Goal: Task Accomplishment & Management: Manage account settings

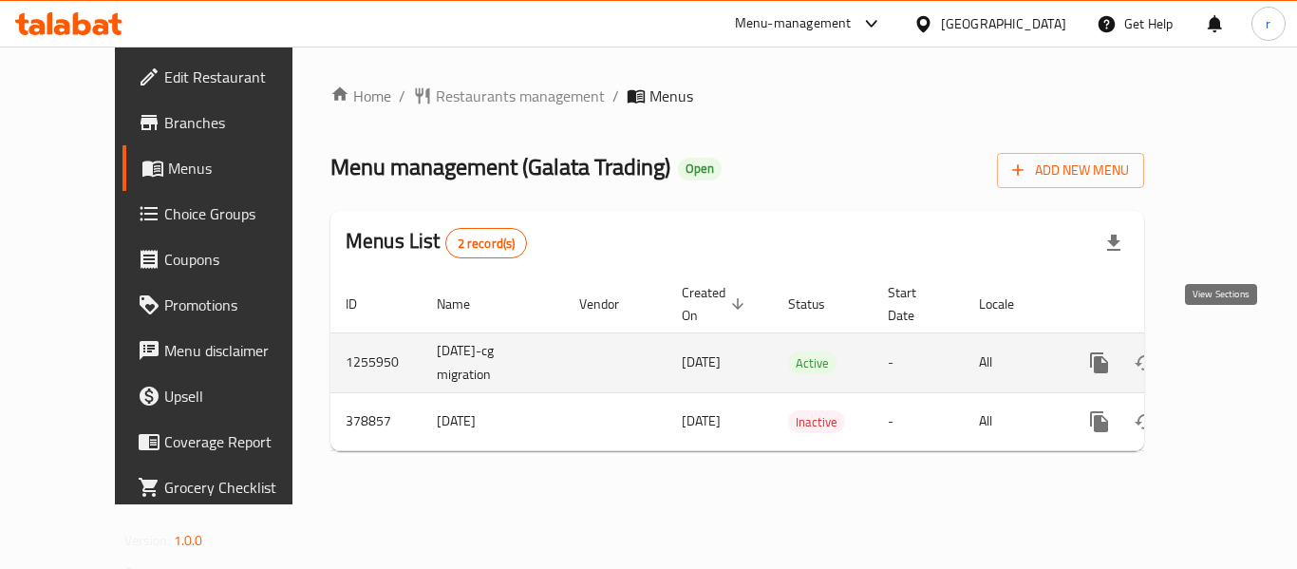
click at [1225, 351] on icon "enhanced table" at bounding box center [1236, 362] width 23 height 23
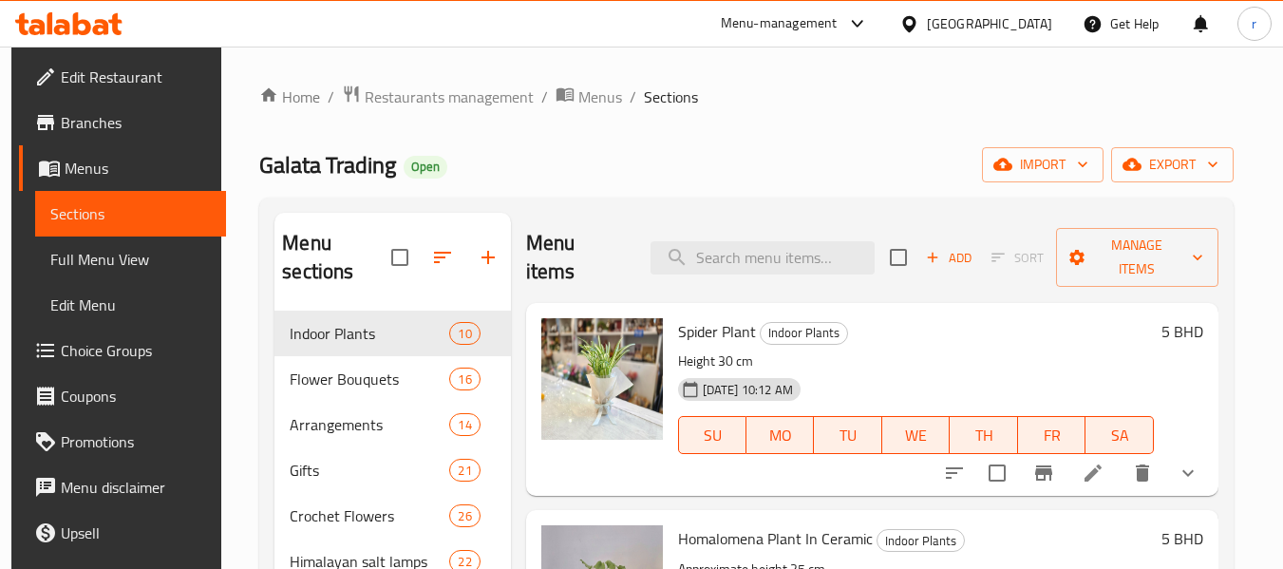
click at [98, 349] on span "Choice Groups" at bounding box center [136, 350] width 150 height 23
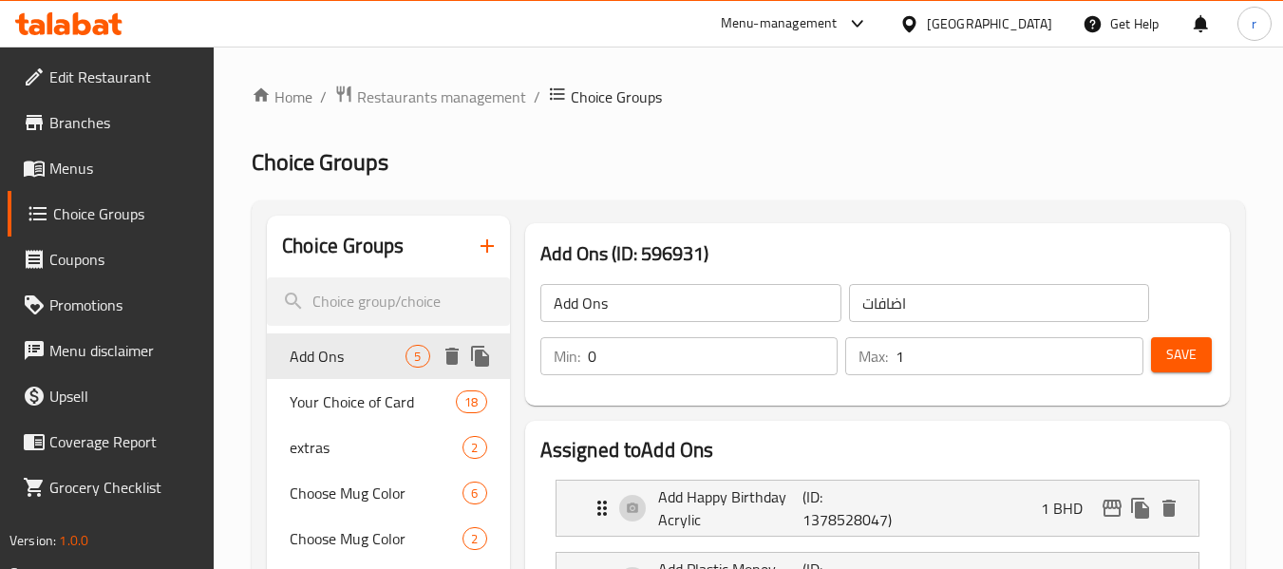
click at [324, 359] on span "Add Ons" at bounding box center [348, 356] width 116 height 23
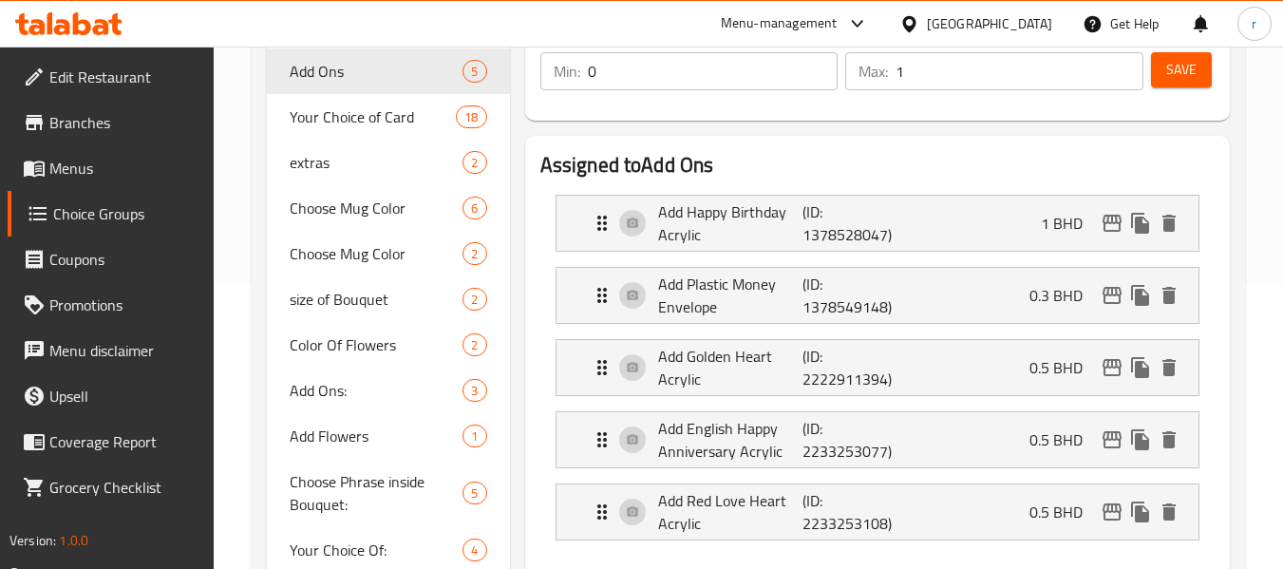
scroll to position [190, 0]
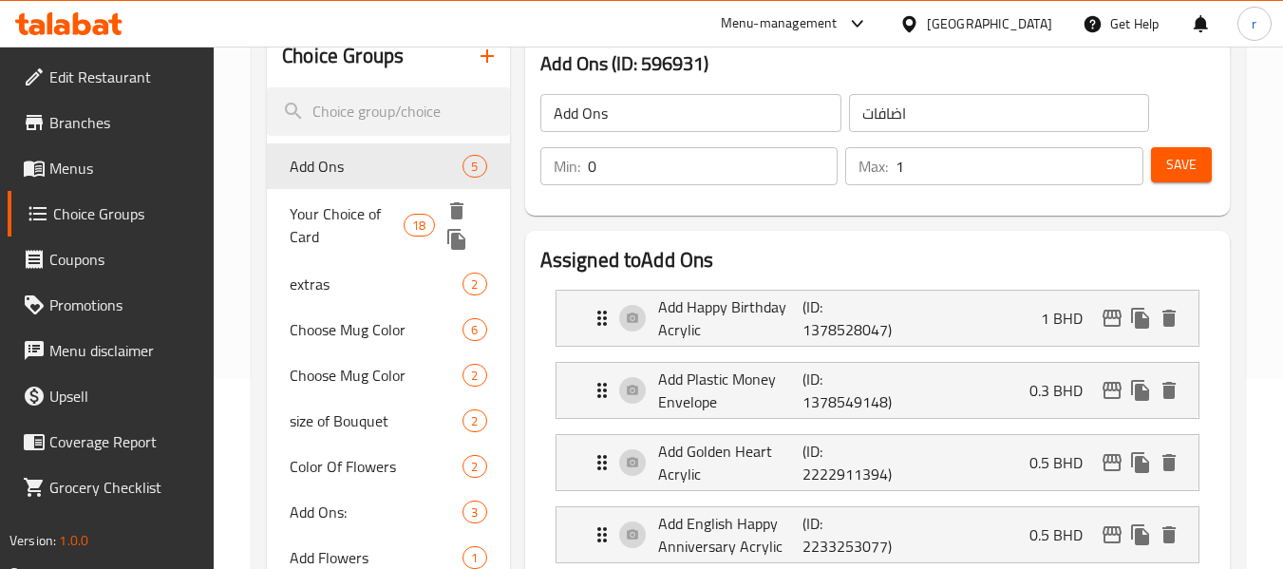
click at [323, 215] on span "Your Choice of Card" at bounding box center [347, 225] width 114 height 46
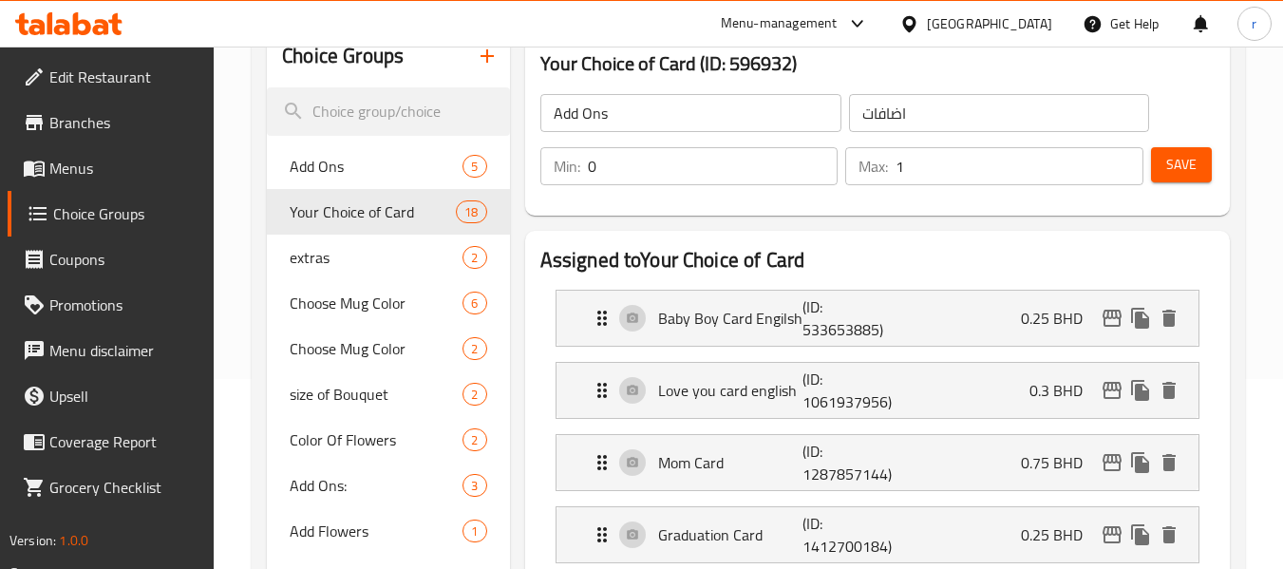
type input "Your Choice of Card"
type input "اختيارك للبطاقة"
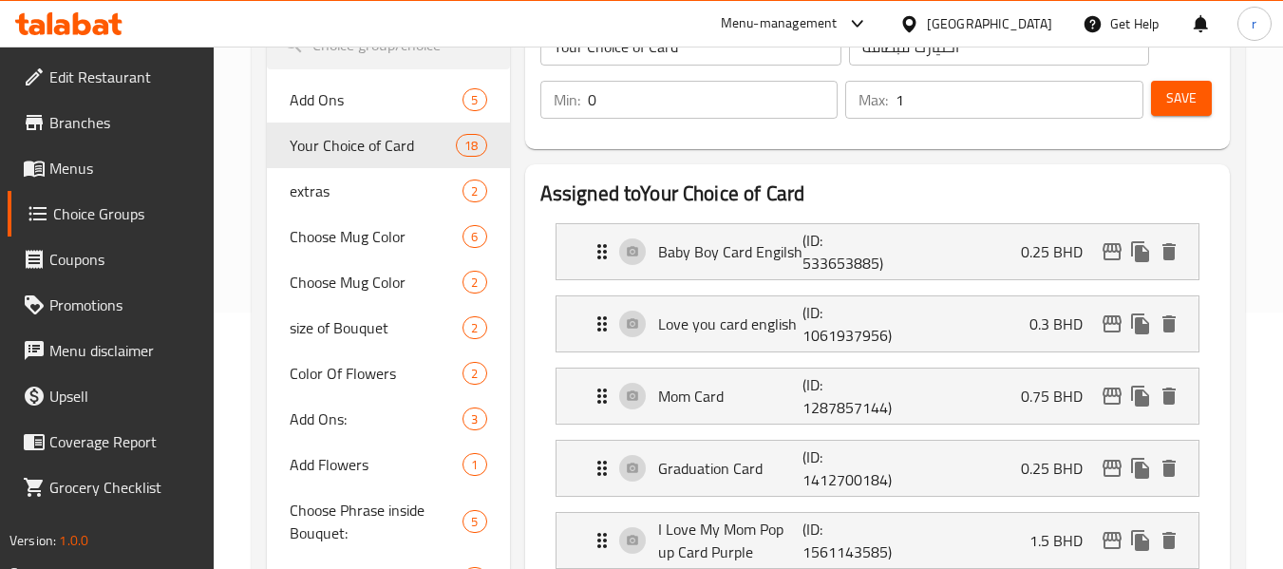
scroll to position [285, 0]
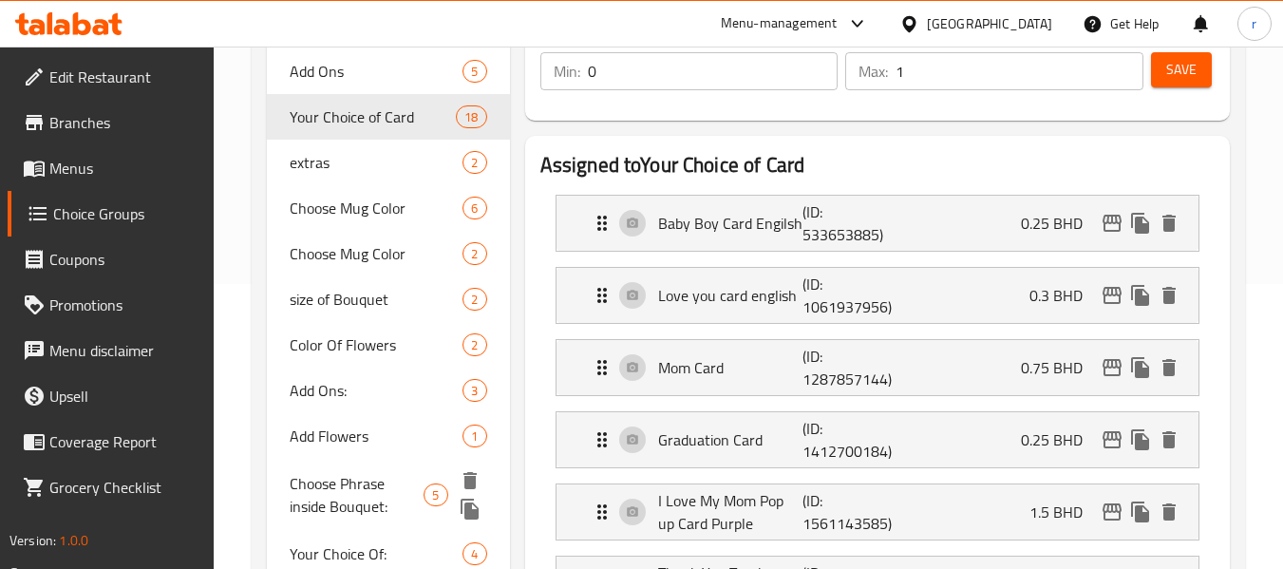
click at [344, 477] on span "Choose Phrase inside Bouquet:" at bounding box center [357, 495] width 134 height 46
click at [344, 476] on span "Choose Phrase inside Bouquet:" at bounding box center [357, 495] width 134 height 46
type input "Choose Phrase inside Bouquet:"
type input "اختر العبارة داخل الباقة:"
type input "1"
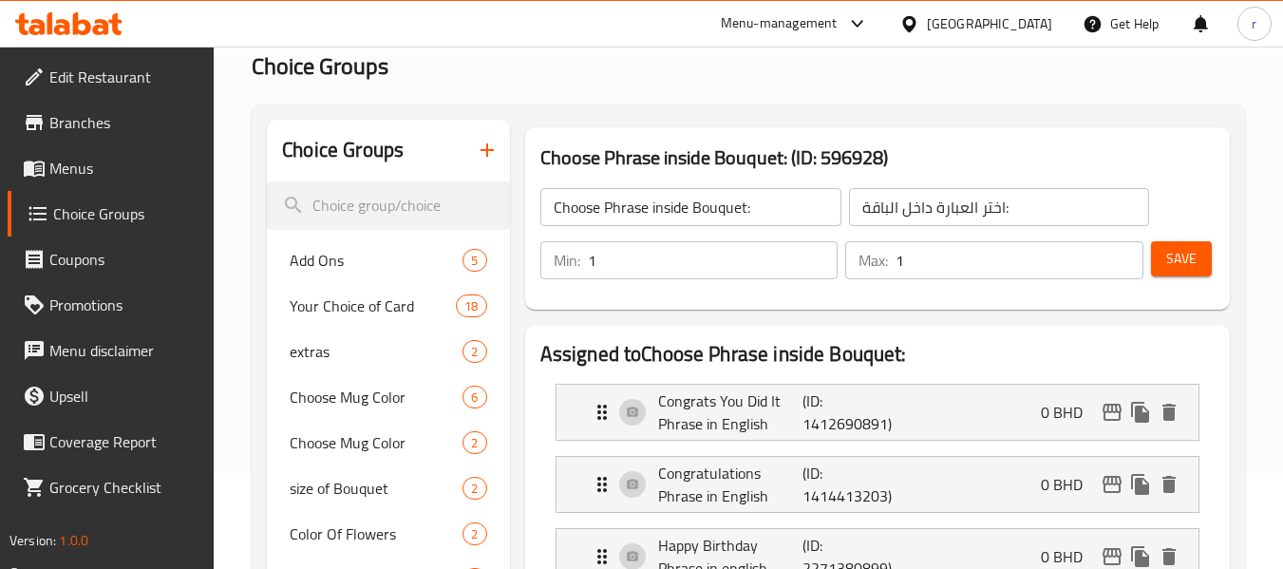
scroll to position [95, 0]
drag, startPoint x: 1047, startPoint y: 24, endPoint x: 1008, endPoint y: 22, distance: 39.0
click at [1046, 24] on div "[GEOGRAPHIC_DATA]" at bounding box center [989, 23] width 125 height 21
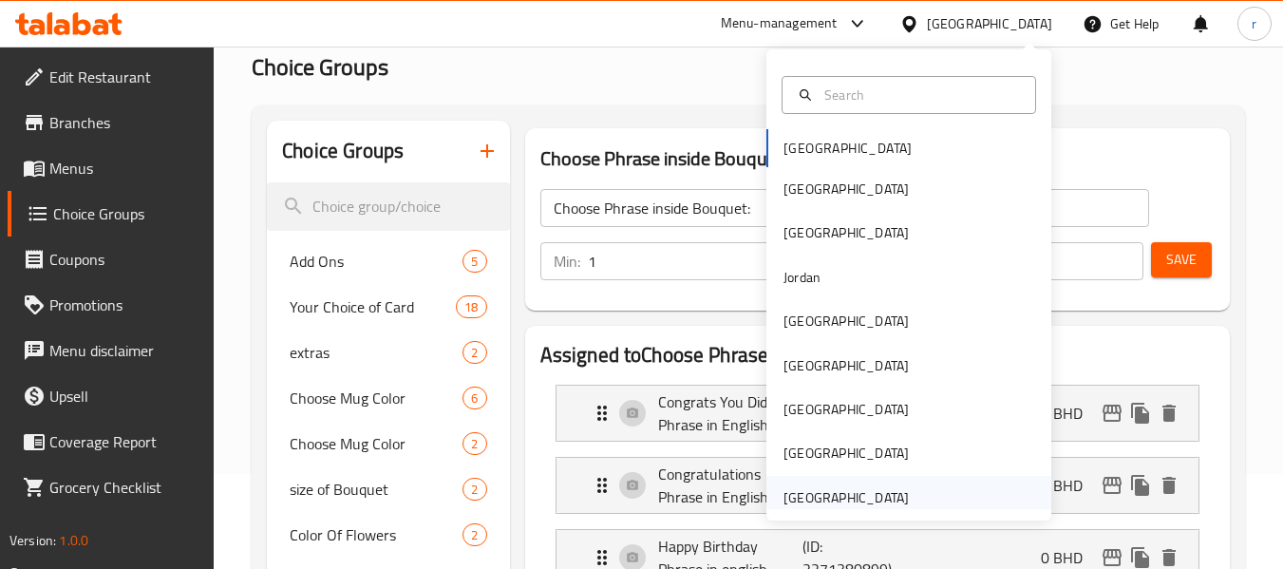
click at [824, 503] on div "United Arab Emirates" at bounding box center [845, 497] width 125 height 21
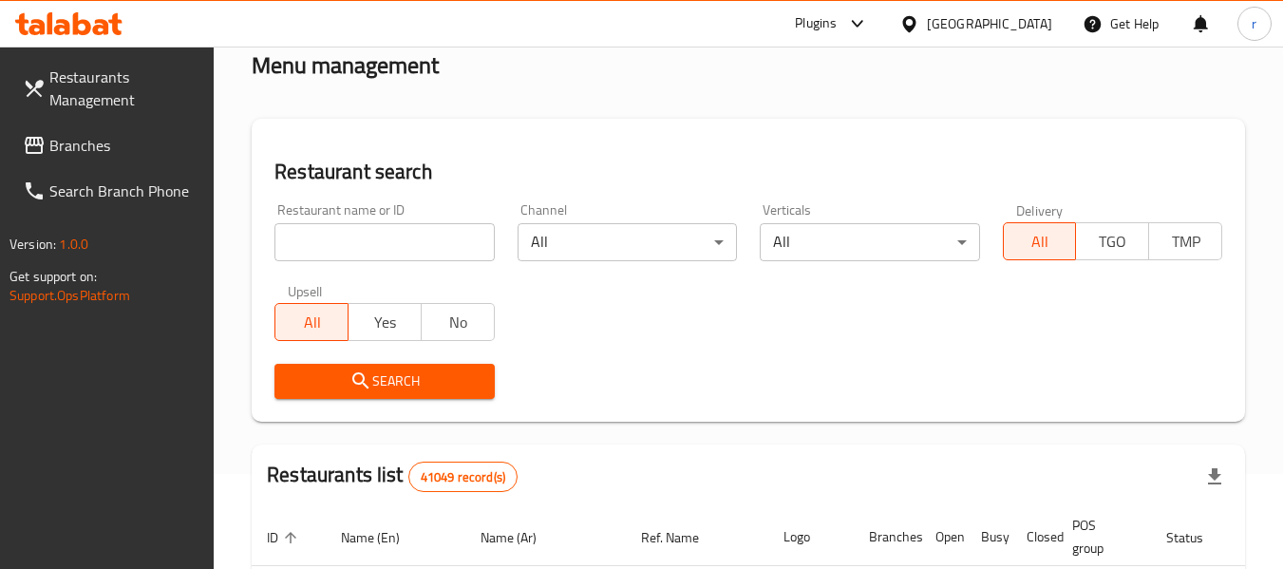
click at [73, 143] on span "Branches" at bounding box center [124, 145] width 150 height 23
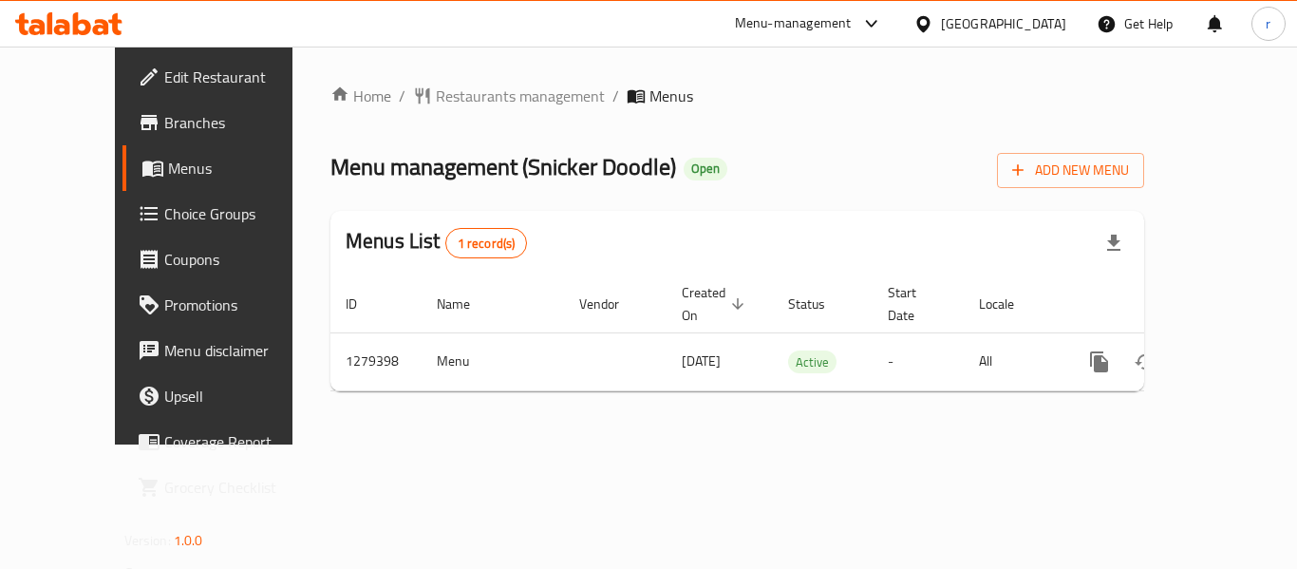
click at [789, 21] on div "Menu-management" at bounding box center [793, 23] width 117 height 23
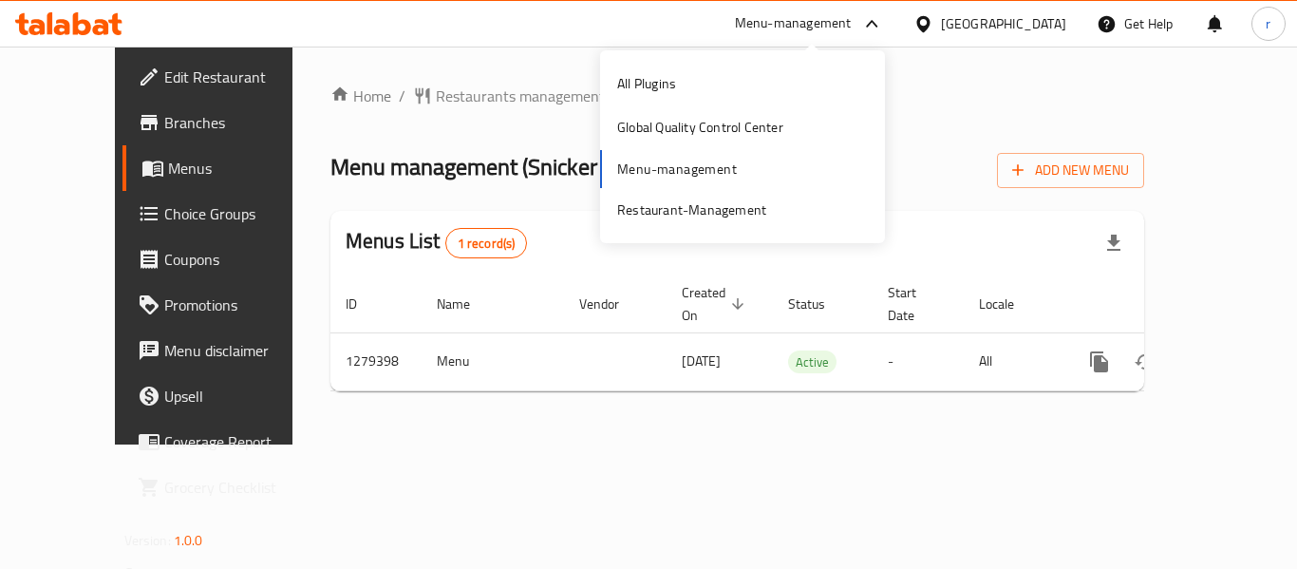
click at [1028, 25] on div "[GEOGRAPHIC_DATA]" at bounding box center [1003, 23] width 125 height 21
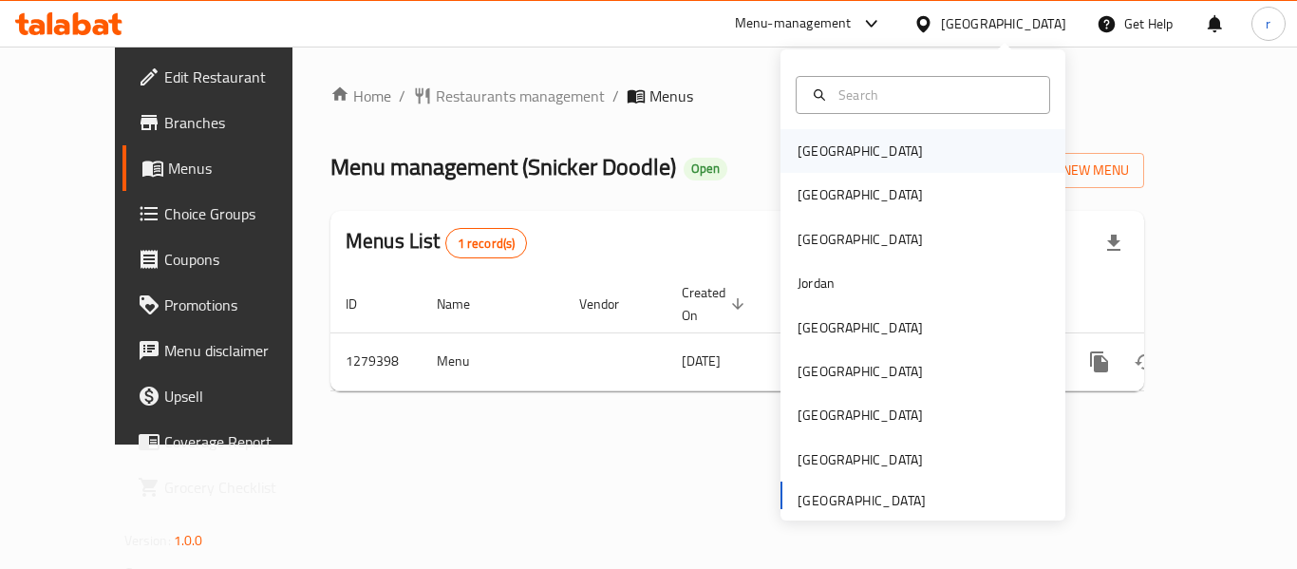
click at [798, 149] on div "[GEOGRAPHIC_DATA]" at bounding box center [860, 151] width 125 height 21
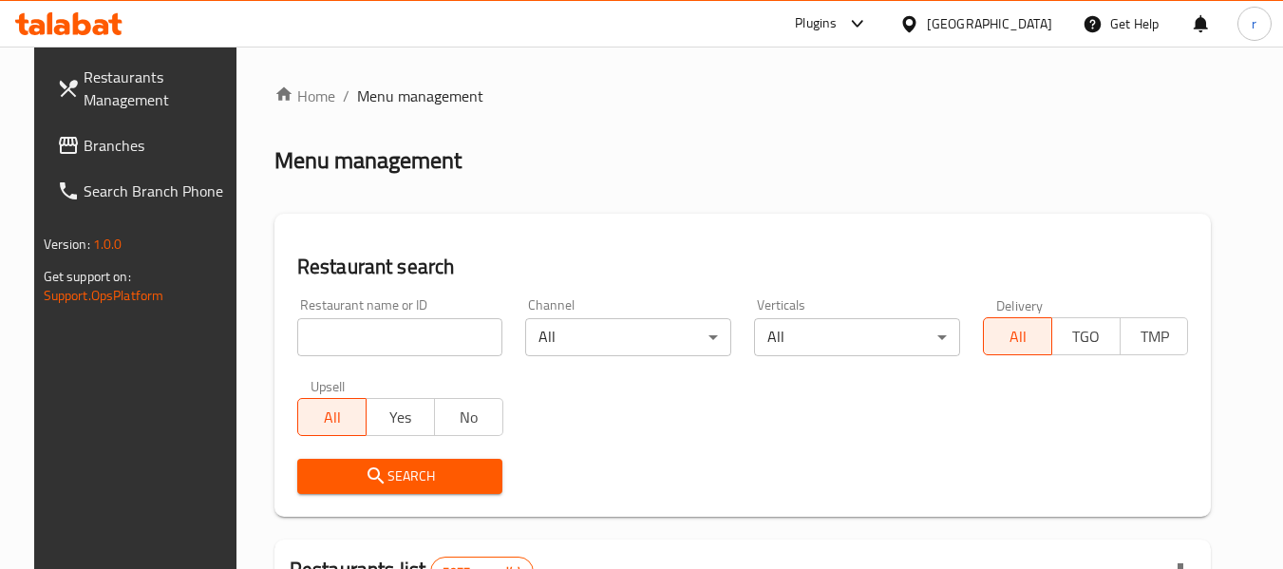
click at [107, 152] on span "Branches" at bounding box center [159, 145] width 150 height 23
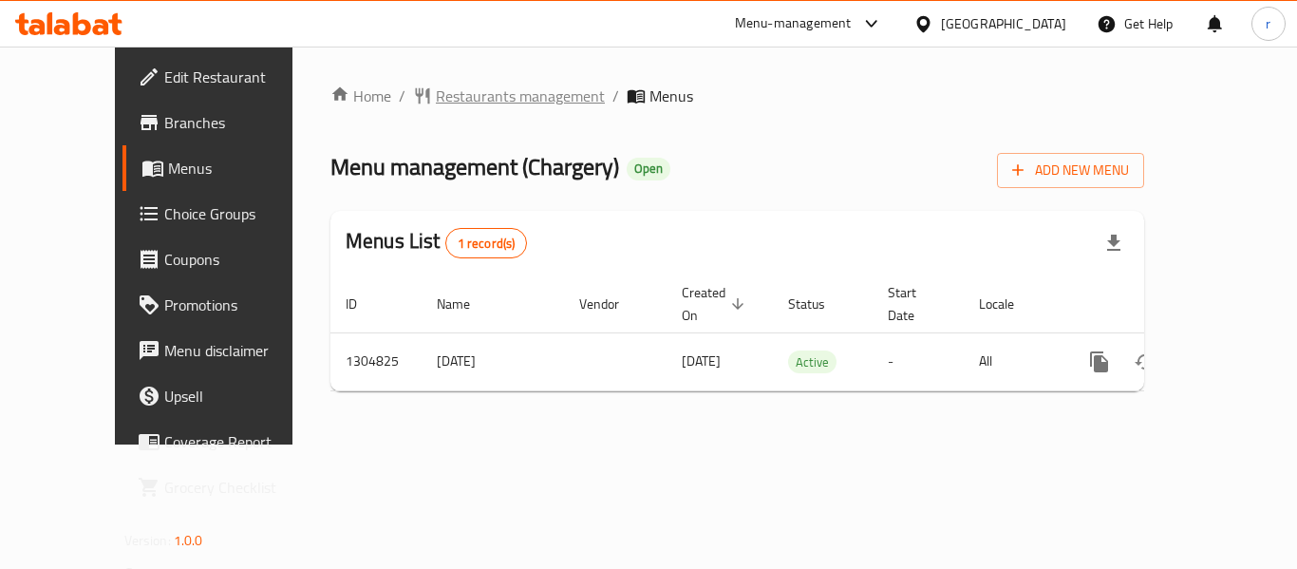
click at [436, 98] on span "Restaurants management" at bounding box center [520, 96] width 169 height 23
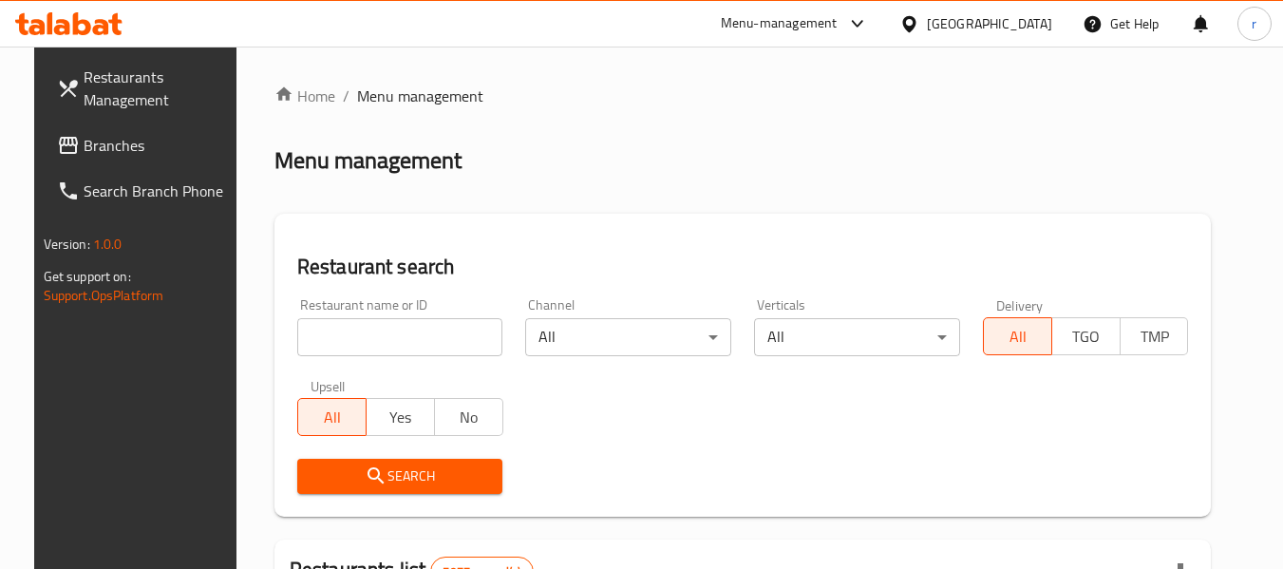
click at [307, 335] on input "search" at bounding box center [400, 337] width 206 height 38
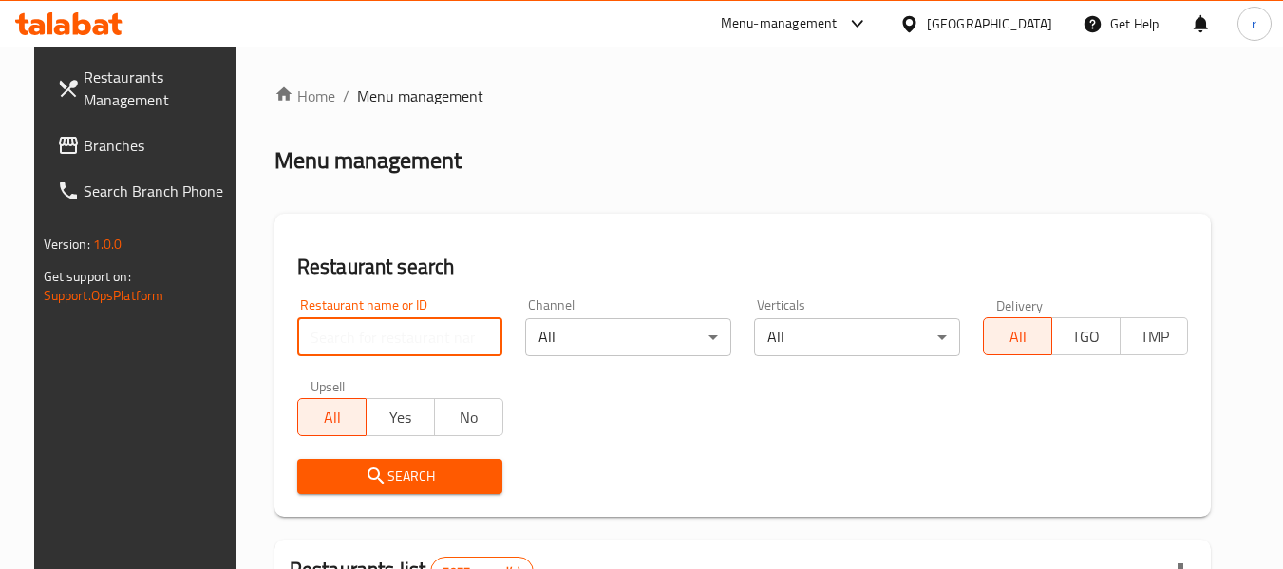
paste input "692727"
type input "692727"
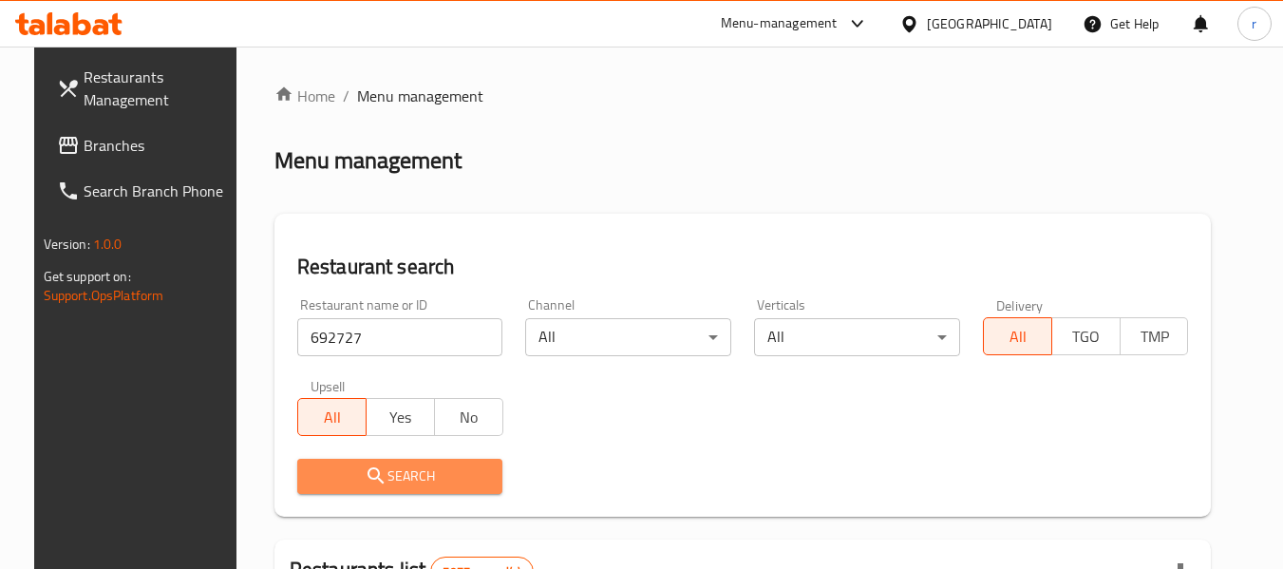
click at [381, 476] on span "Search" at bounding box center [400, 476] width 176 height 24
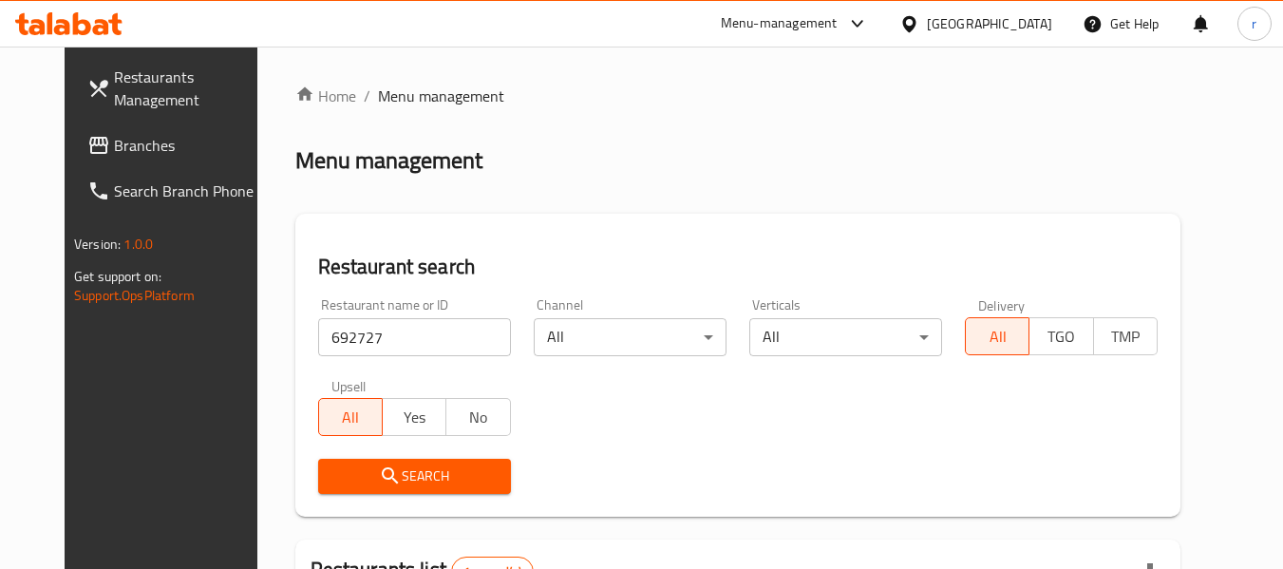
click at [114, 147] on span "Branches" at bounding box center [189, 145] width 150 height 23
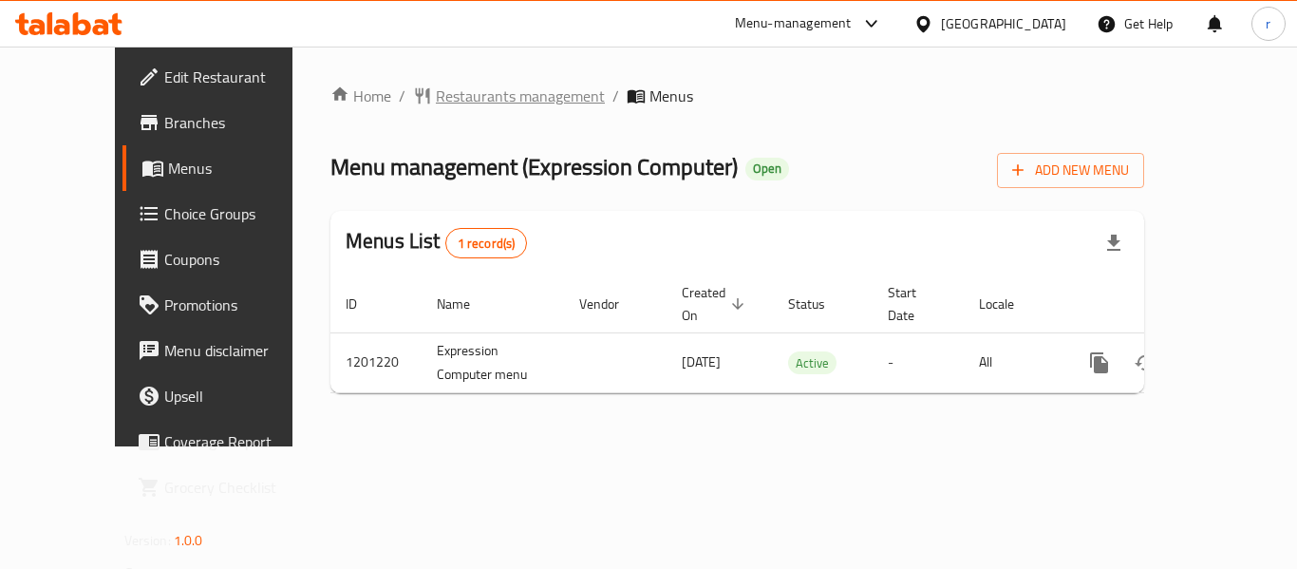
click at [436, 100] on span "Restaurants management" at bounding box center [520, 96] width 169 height 23
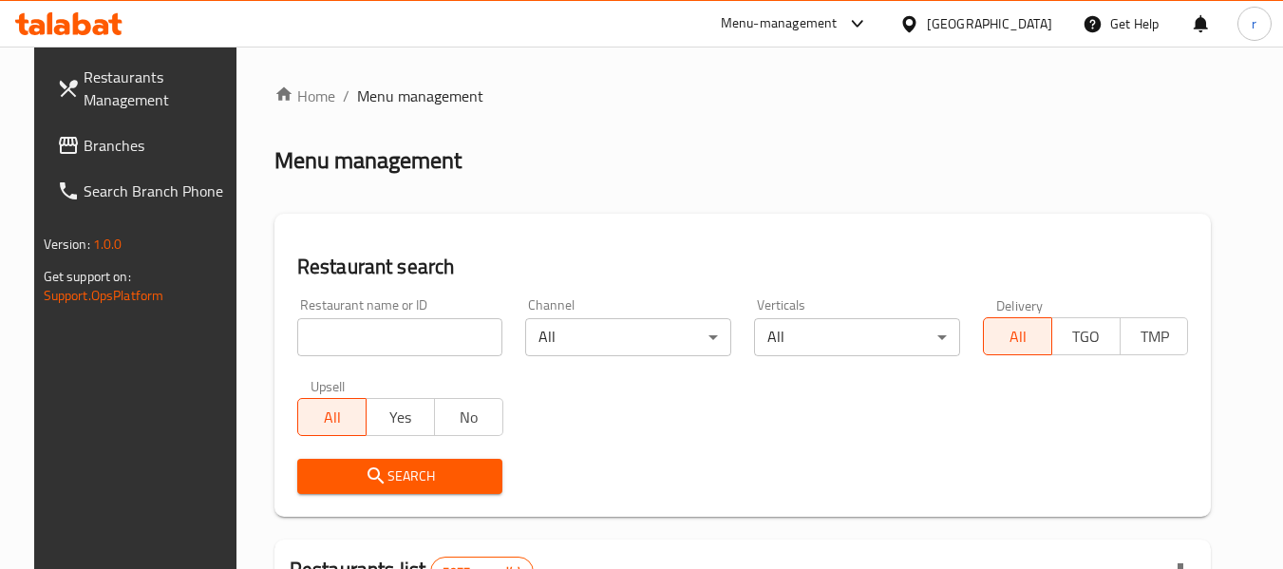
click at [304, 337] on input "search" at bounding box center [400, 337] width 206 height 38
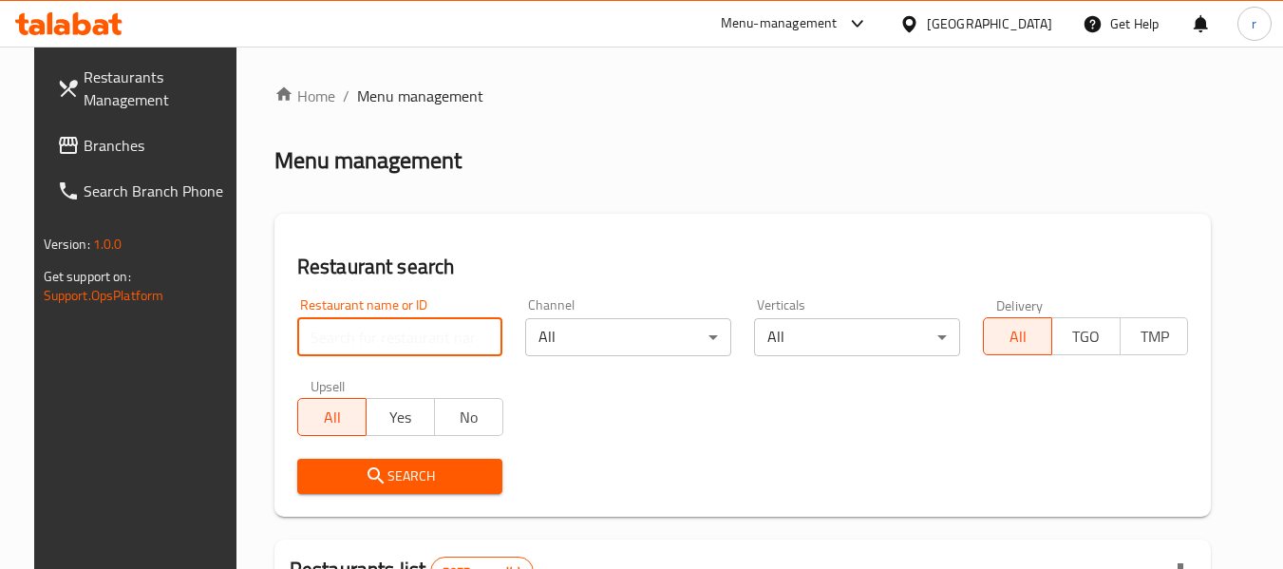
paste input "24869"
type input "24869"
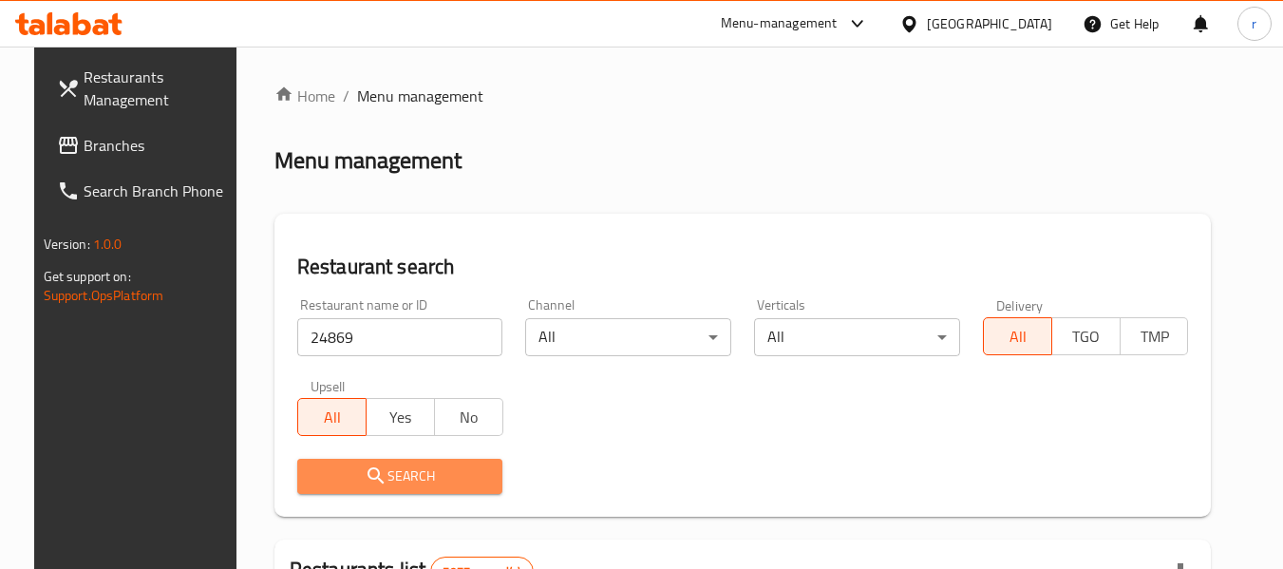
click at [411, 466] on span "Search" at bounding box center [400, 476] width 176 height 24
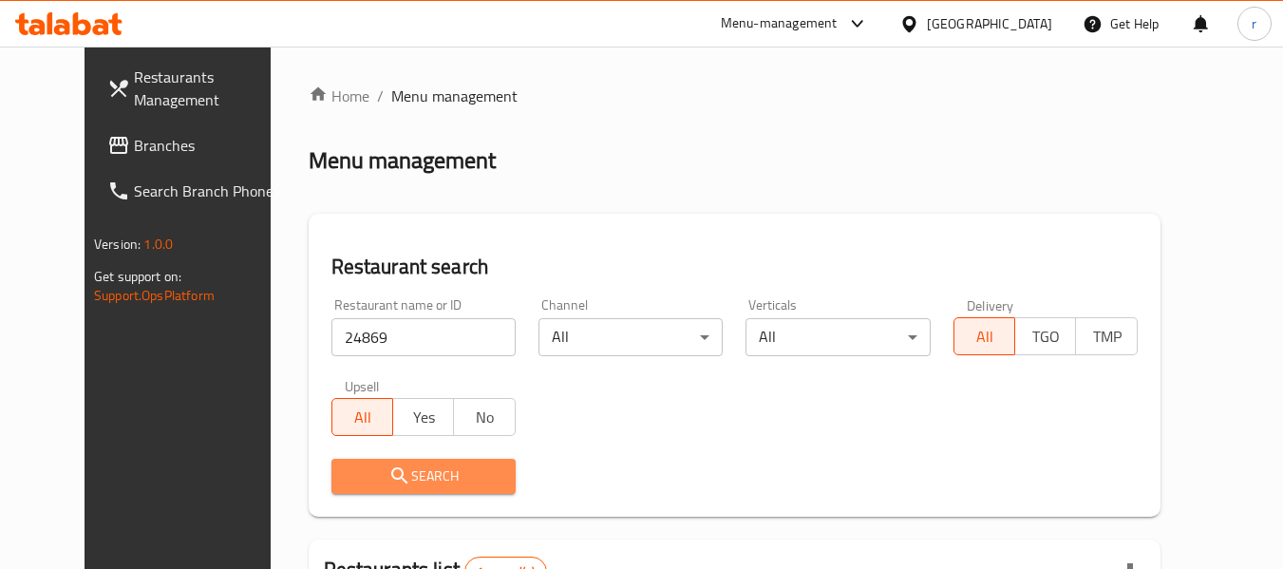
click at [412, 470] on span "Search" at bounding box center [424, 476] width 154 height 24
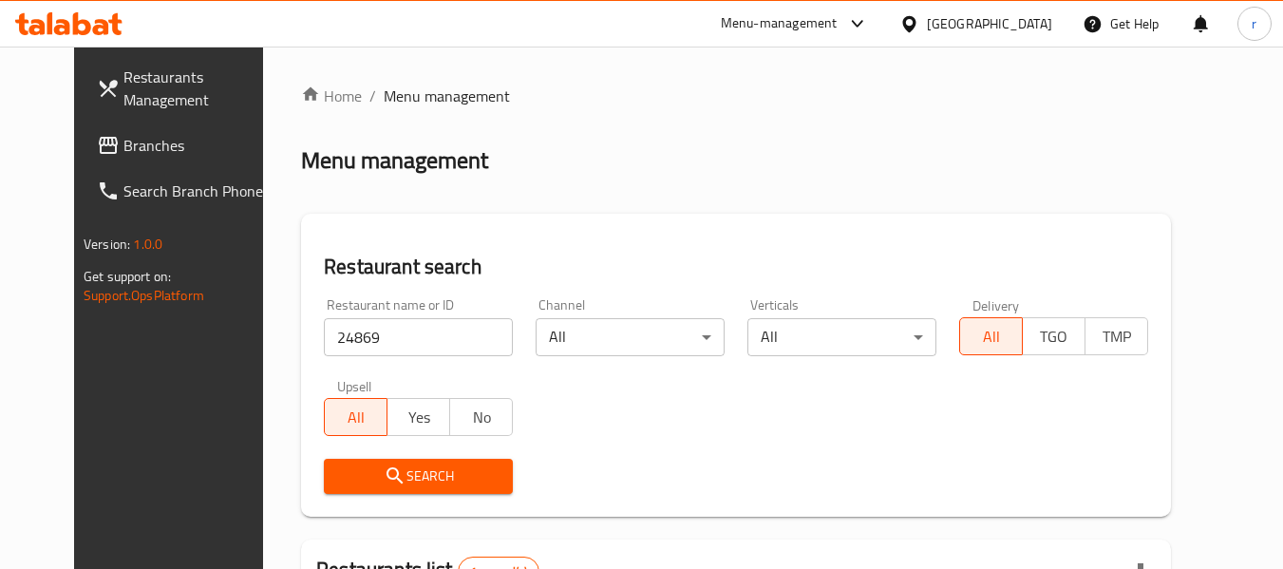
click at [1031, 15] on div "[GEOGRAPHIC_DATA]" at bounding box center [989, 23] width 125 height 21
drag, startPoint x: 108, startPoint y: 141, endPoint x: 97, endPoint y: 142, distance: 11.4
click at [123, 142] on span "Branches" at bounding box center [198, 145] width 150 height 23
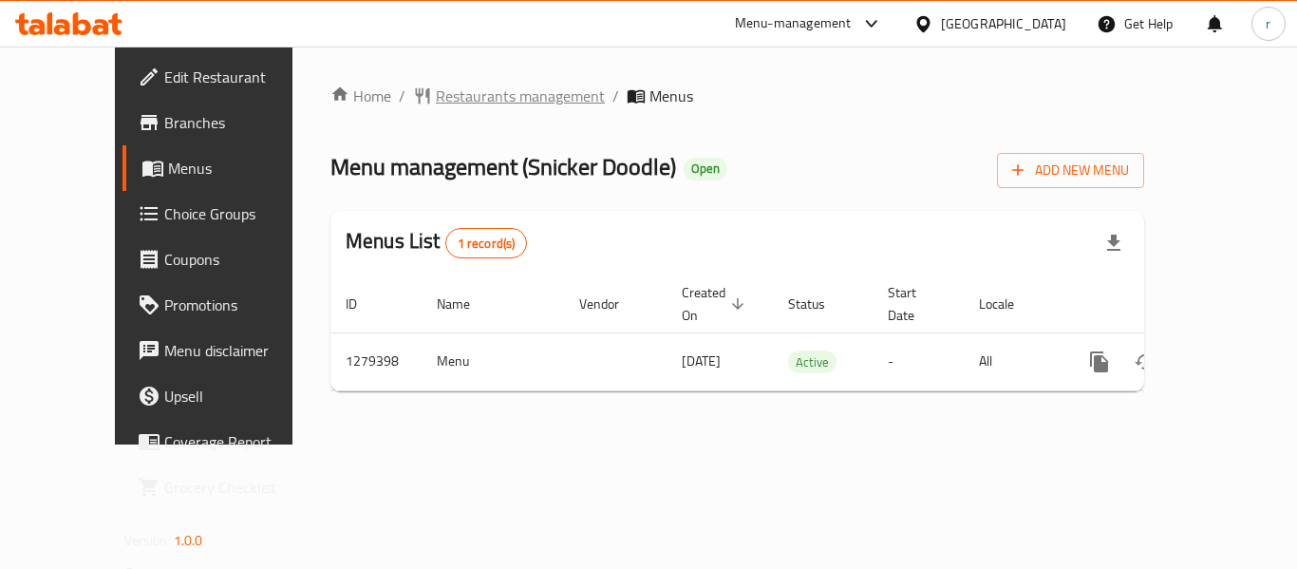
click at [436, 107] on span "Restaurants management" at bounding box center [520, 96] width 169 height 23
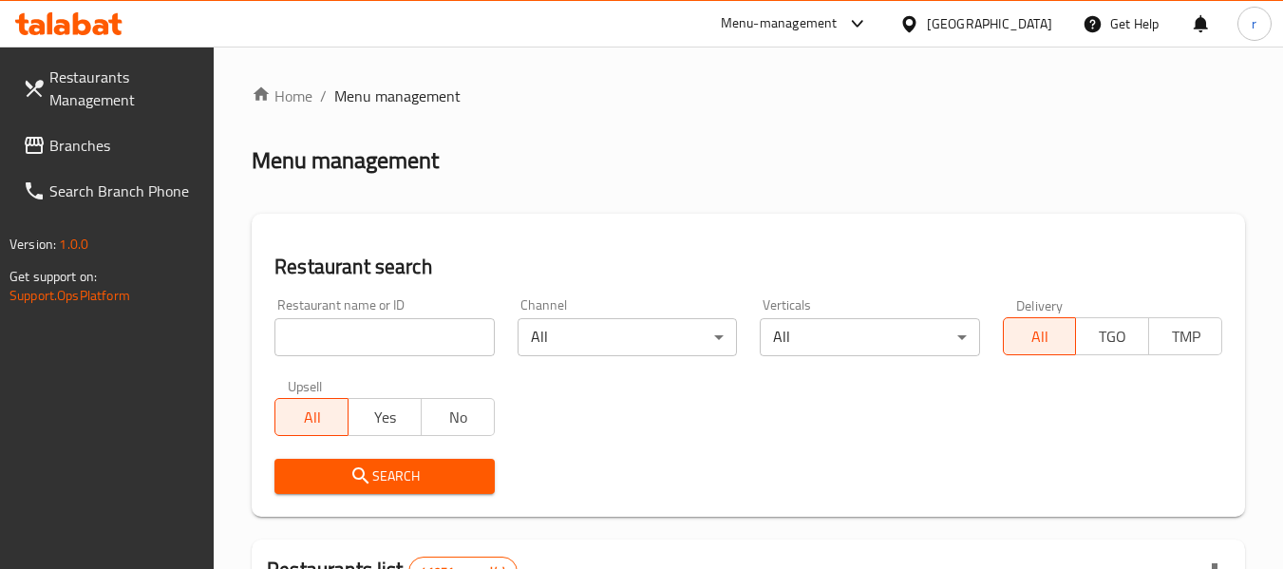
click at [81, 149] on span "Branches" at bounding box center [124, 145] width 150 height 23
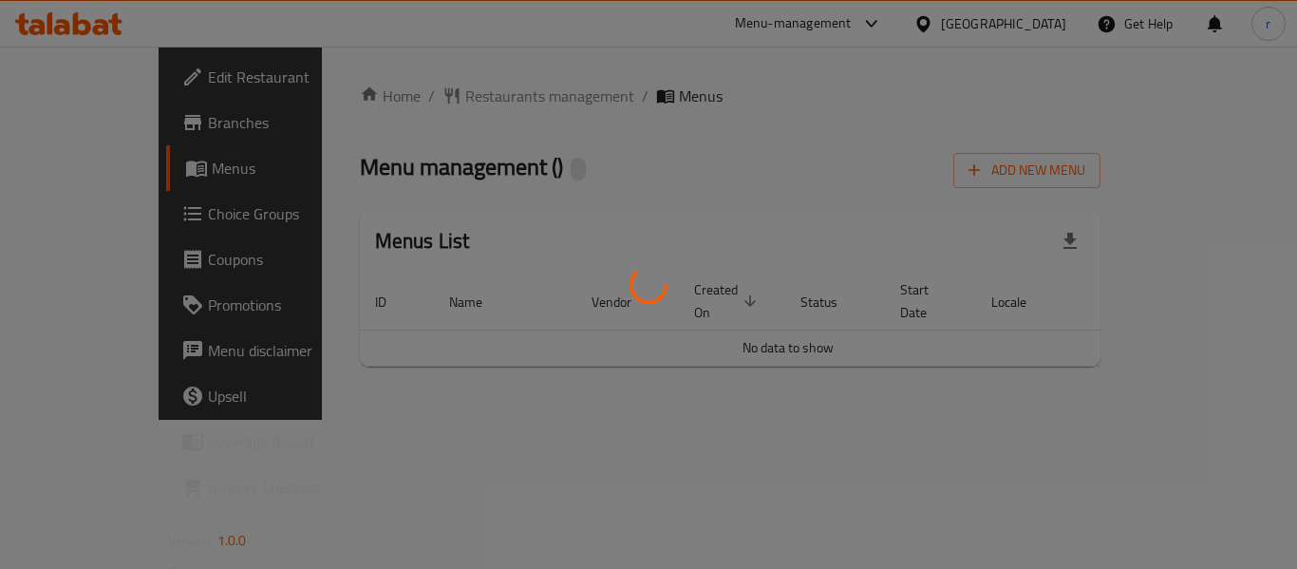
click at [959, 26] on div at bounding box center [648, 284] width 1297 height 569
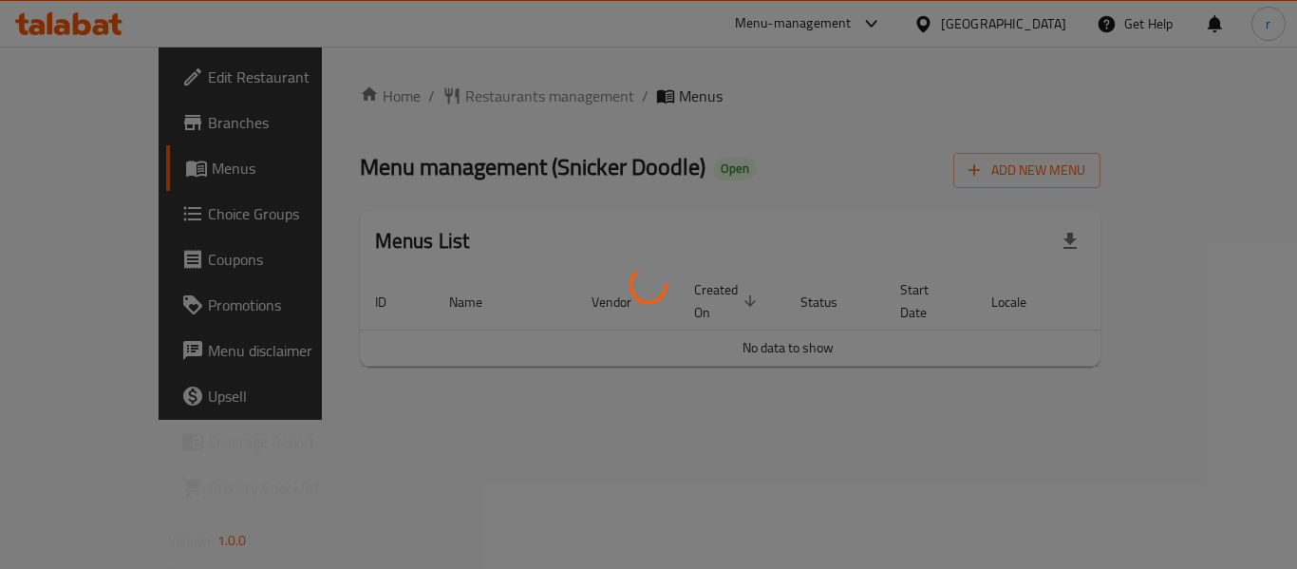
click at [959, 26] on div at bounding box center [648, 284] width 1297 height 569
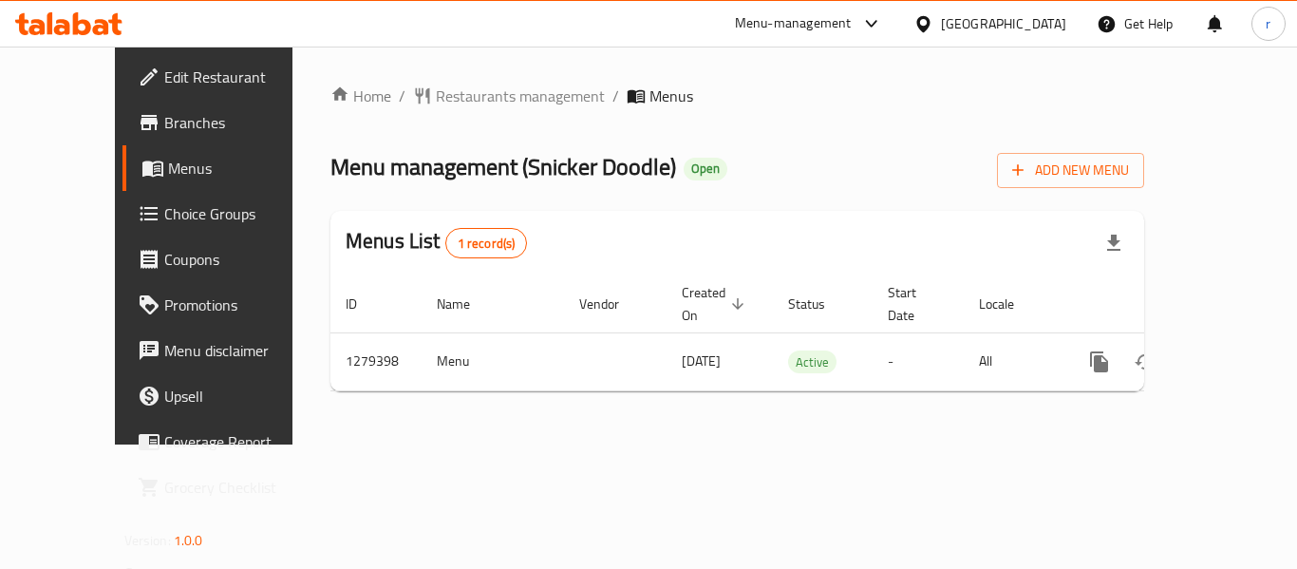
click at [967, 27] on div "United Arab Emirates" at bounding box center [1003, 23] width 125 height 21
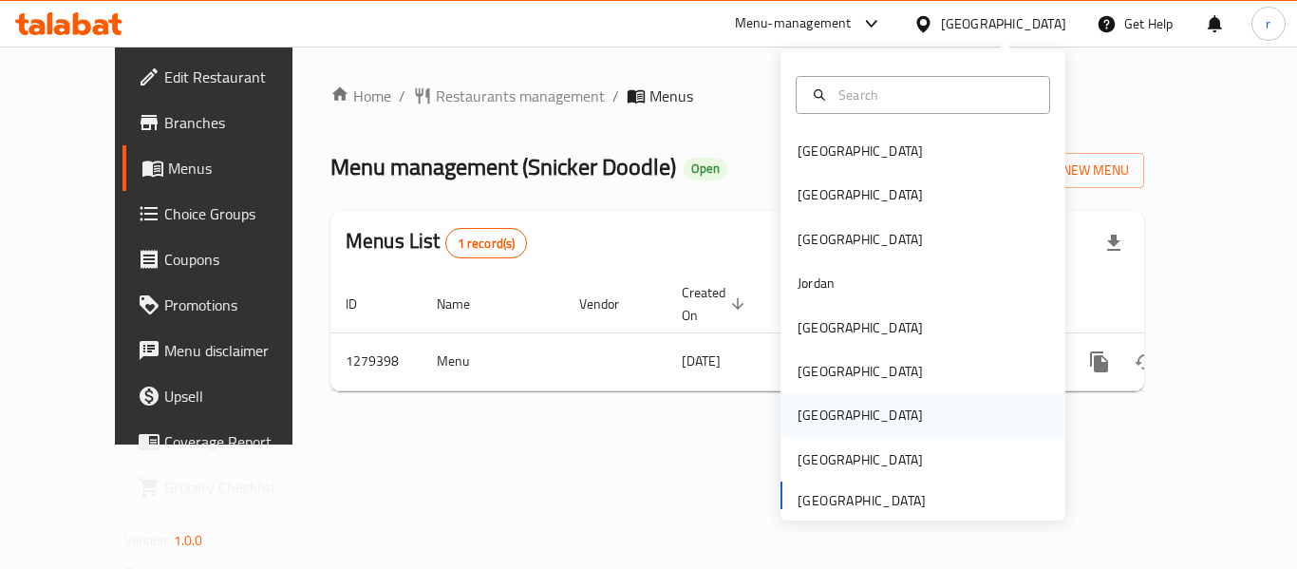
click at [808, 417] on div "[GEOGRAPHIC_DATA]" at bounding box center [860, 415] width 125 height 21
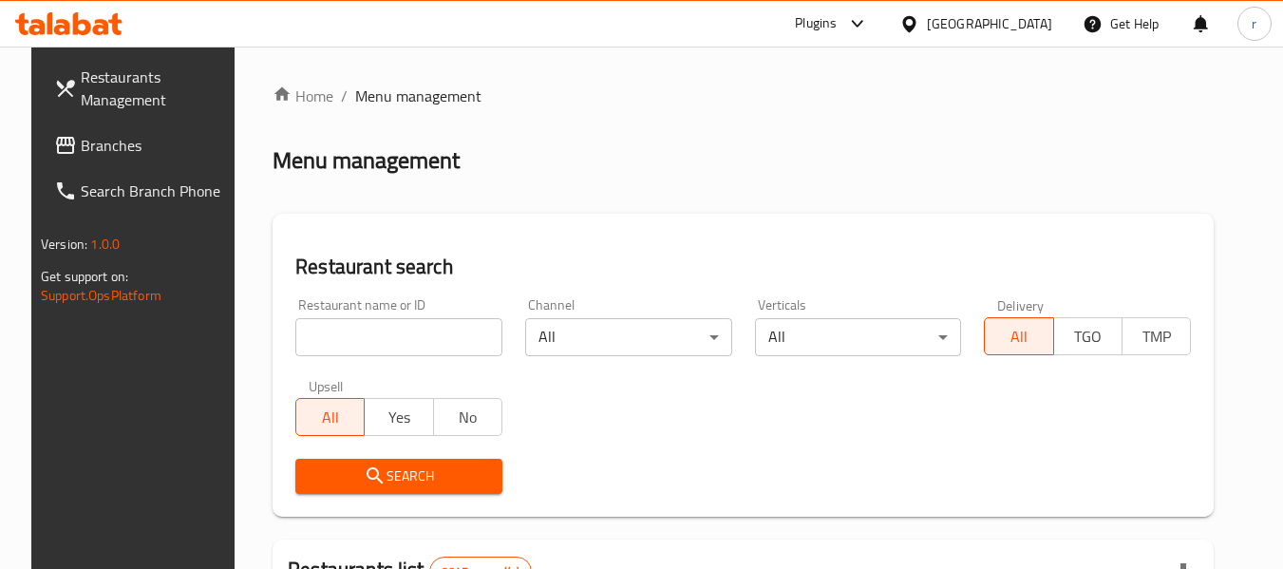
drag, startPoint x: 83, startPoint y: 147, endPoint x: 12, endPoint y: 160, distance: 71.5
click at [83, 147] on span "Branches" at bounding box center [156, 145] width 150 height 23
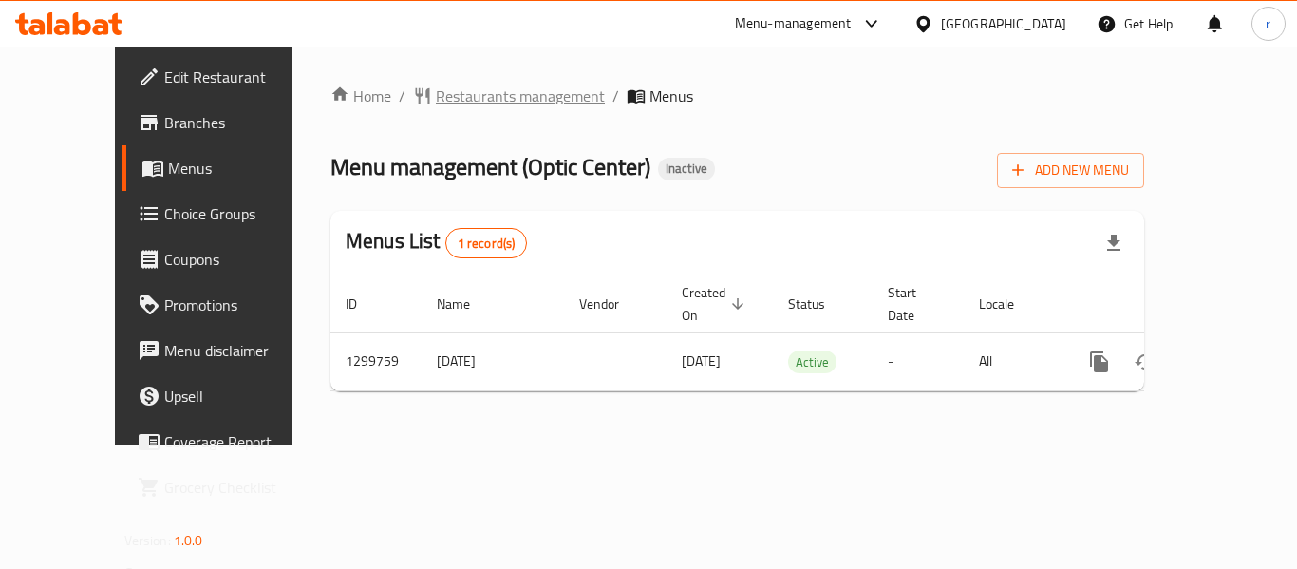
click at [436, 97] on span "Restaurants management" at bounding box center [520, 96] width 169 height 23
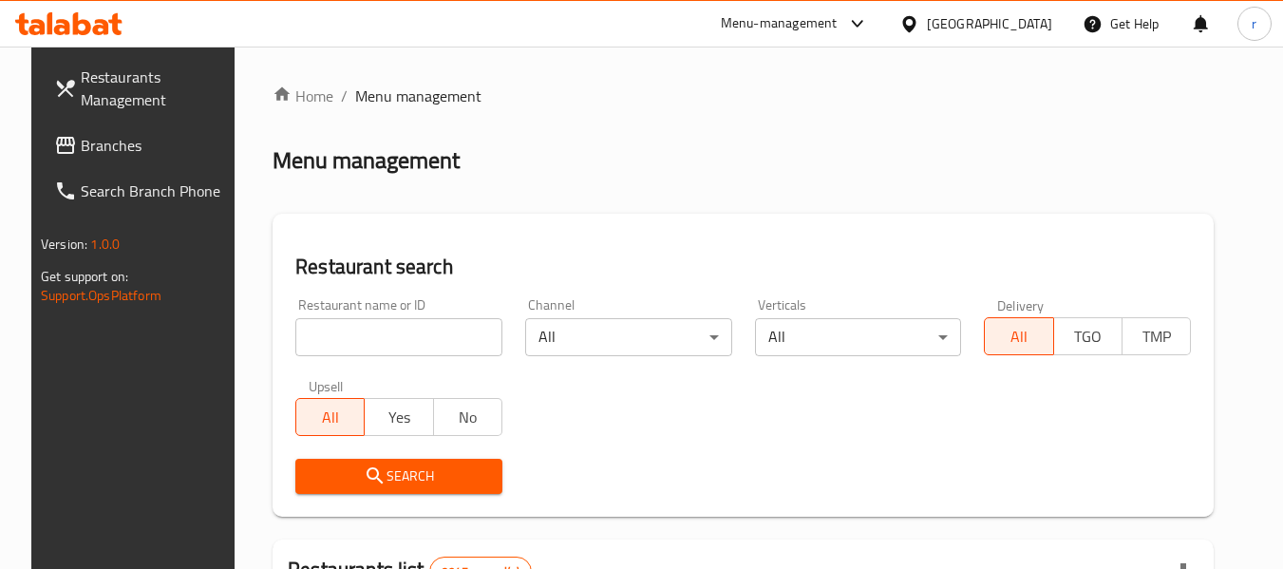
click at [331, 332] on input "search" at bounding box center [398, 337] width 207 height 38
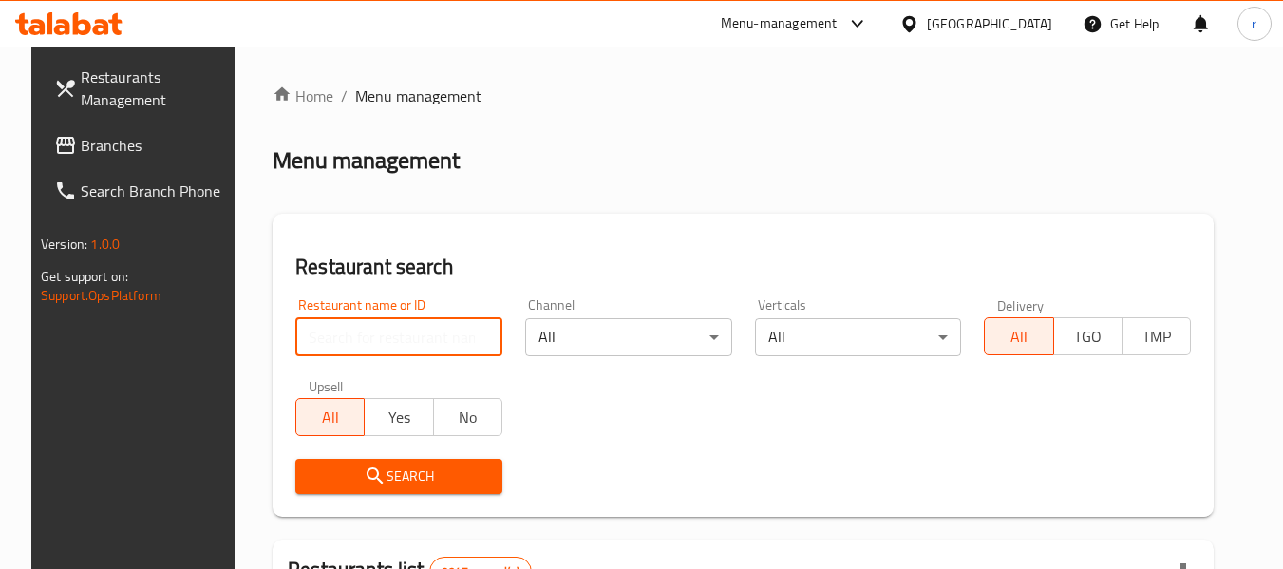
paste input "701483"
type input "701483"
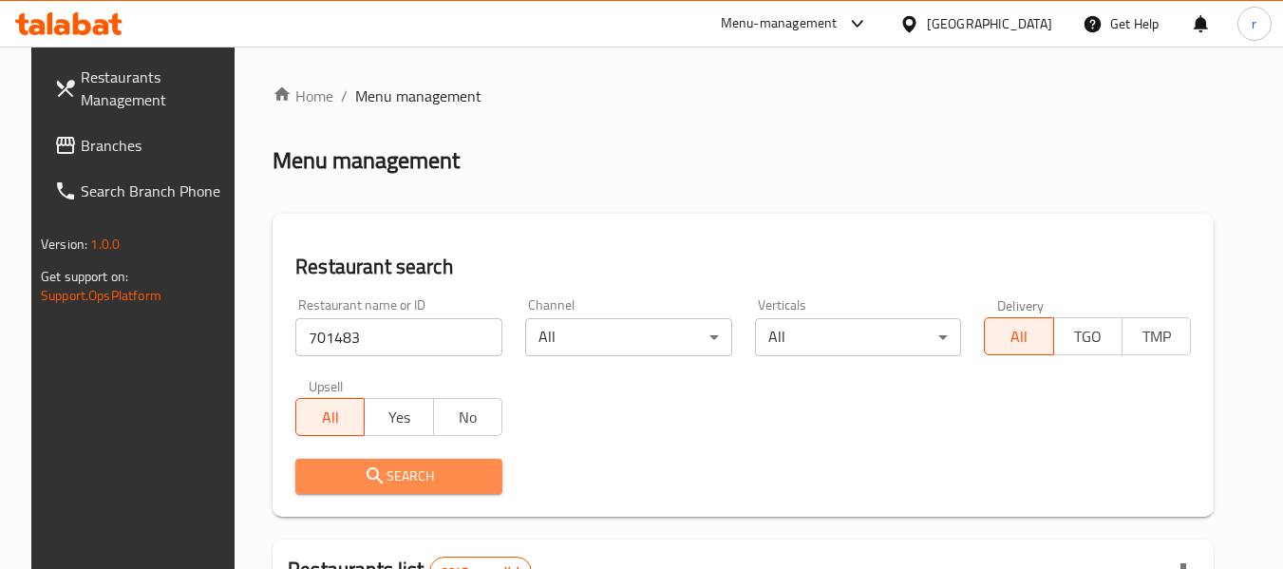
click at [393, 459] on button "Search" at bounding box center [398, 476] width 207 height 35
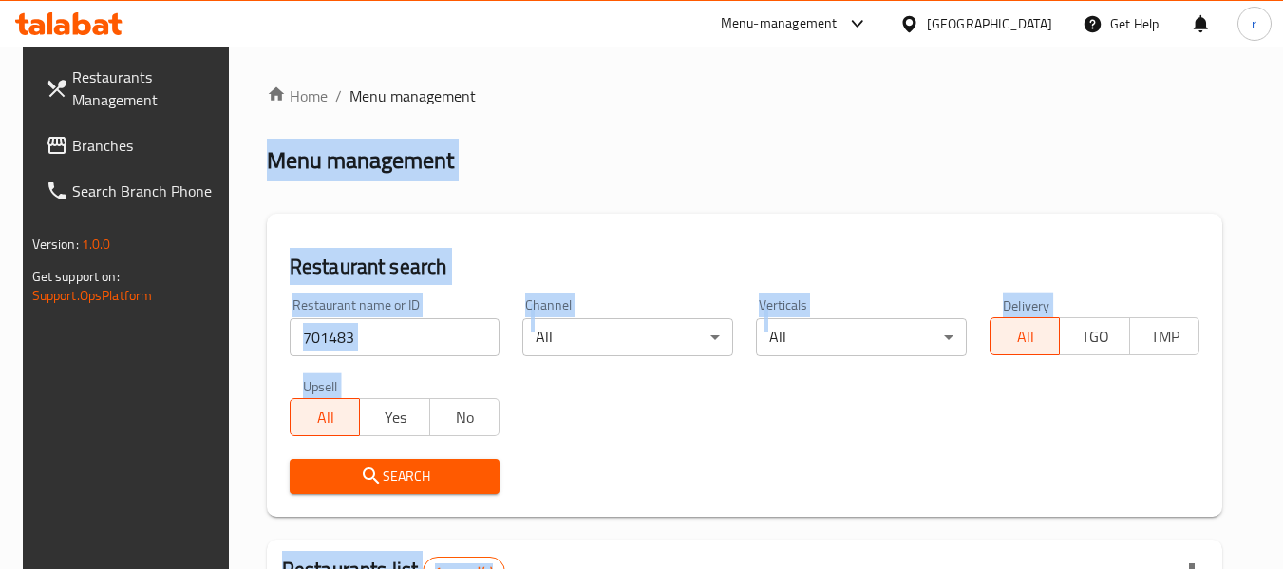
drag, startPoint x: 686, startPoint y: 440, endPoint x: 926, endPoint y: 107, distance: 410.1
click at [1102, 0] on html "​ Menu-management Qatar Get Help r Restaurants Management Branches Search Branc…" at bounding box center [641, 284] width 1283 height 569
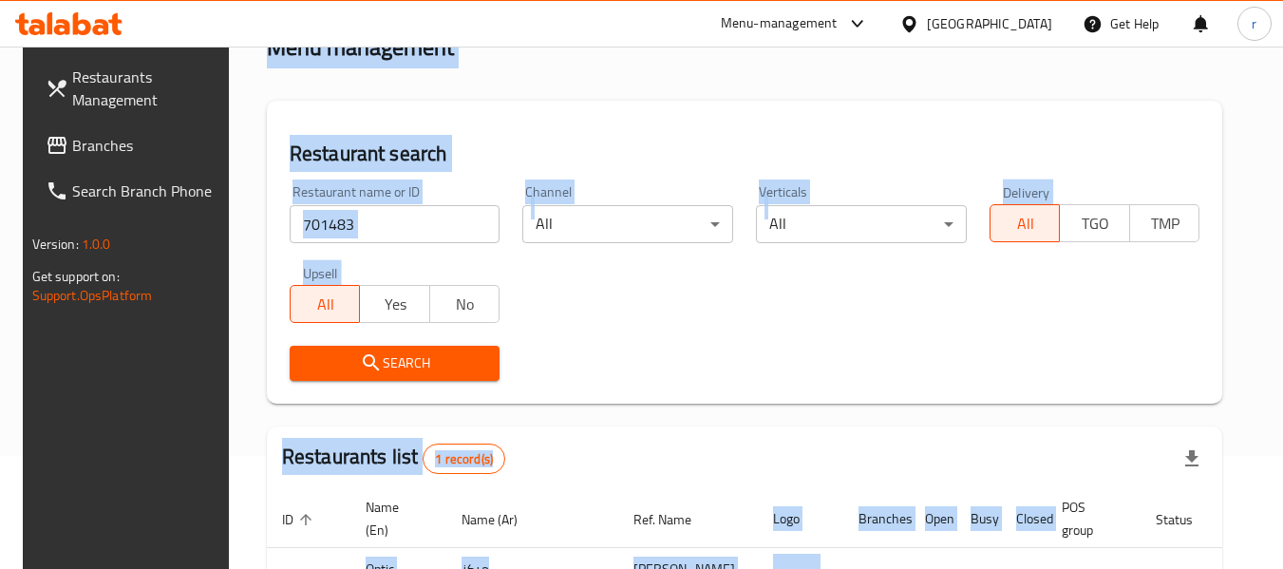
scroll to position [262, 0]
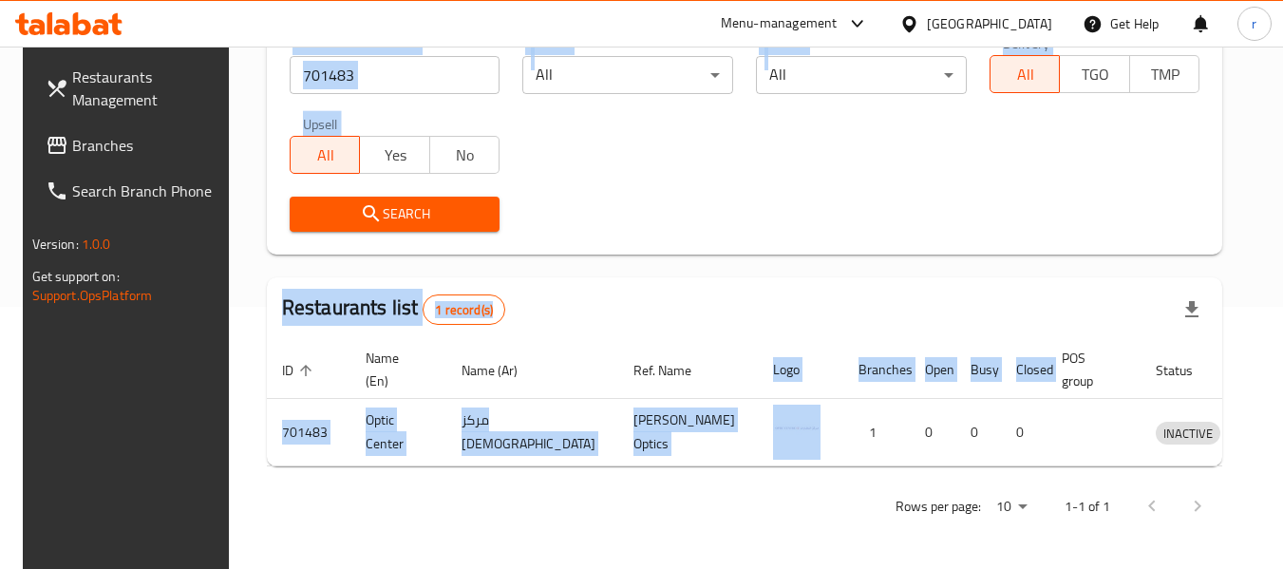
drag, startPoint x: 588, startPoint y: 155, endPoint x: 519, endPoint y: 169, distance: 69.8
click at [589, 155] on div "Restaurant name or ID 701483 Restaurant name or ID Channel All ​ Verticals All …" at bounding box center [744, 134] width 933 height 218
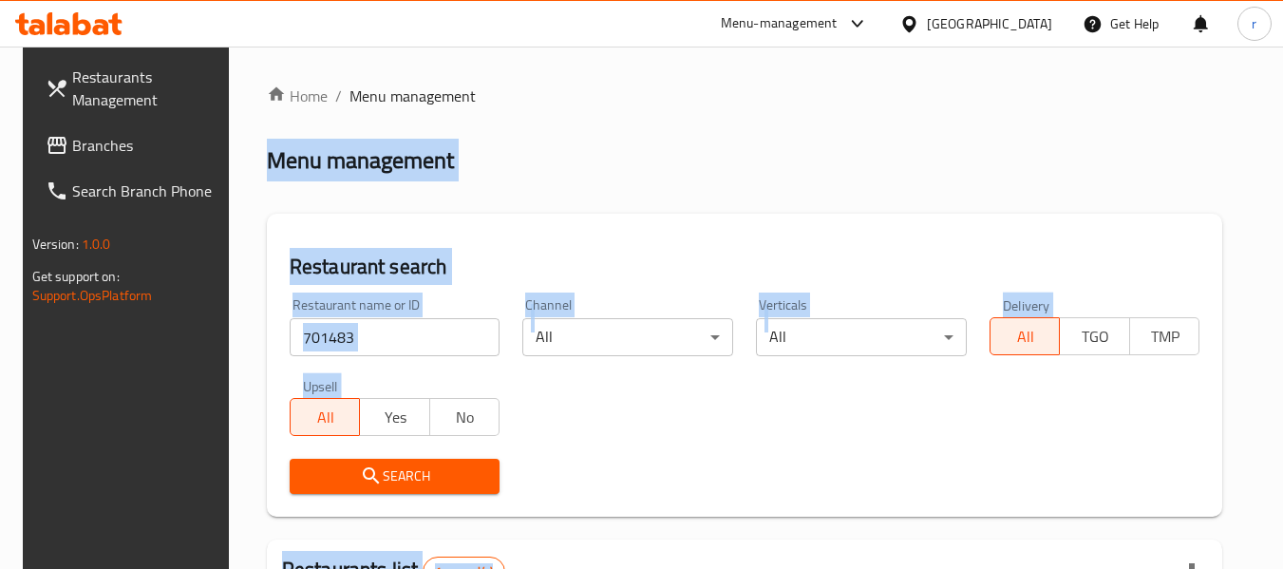
click at [468, 133] on div "Home / Menu management Menu management Restaurant search Restaurant name or ID …" at bounding box center [745, 439] width 956 height 708
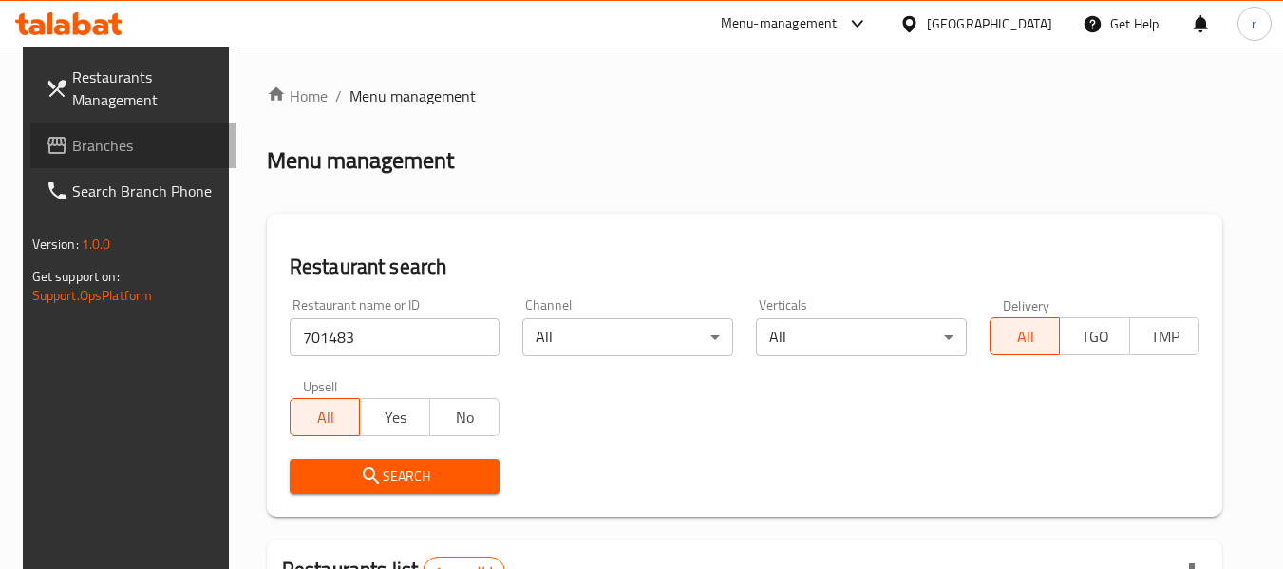
click at [89, 140] on span "Branches" at bounding box center [147, 145] width 150 height 23
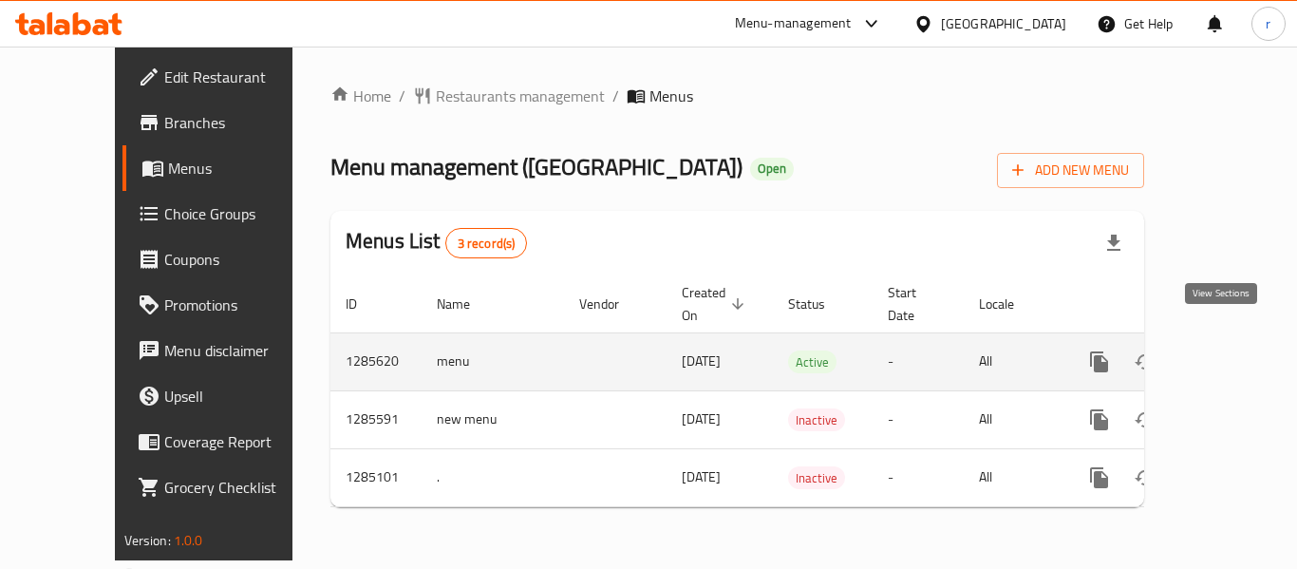
click at [1225, 350] on icon "enhanced table" at bounding box center [1236, 361] width 23 height 23
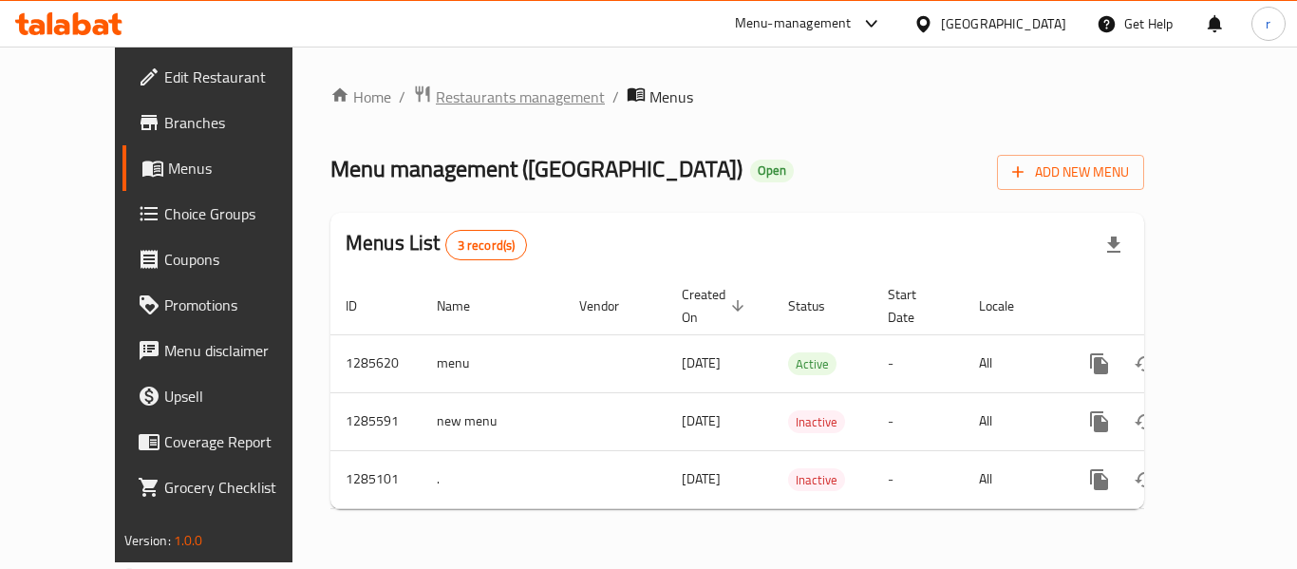
click at [436, 104] on span "Restaurants management" at bounding box center [520, 96] width 169 height 23
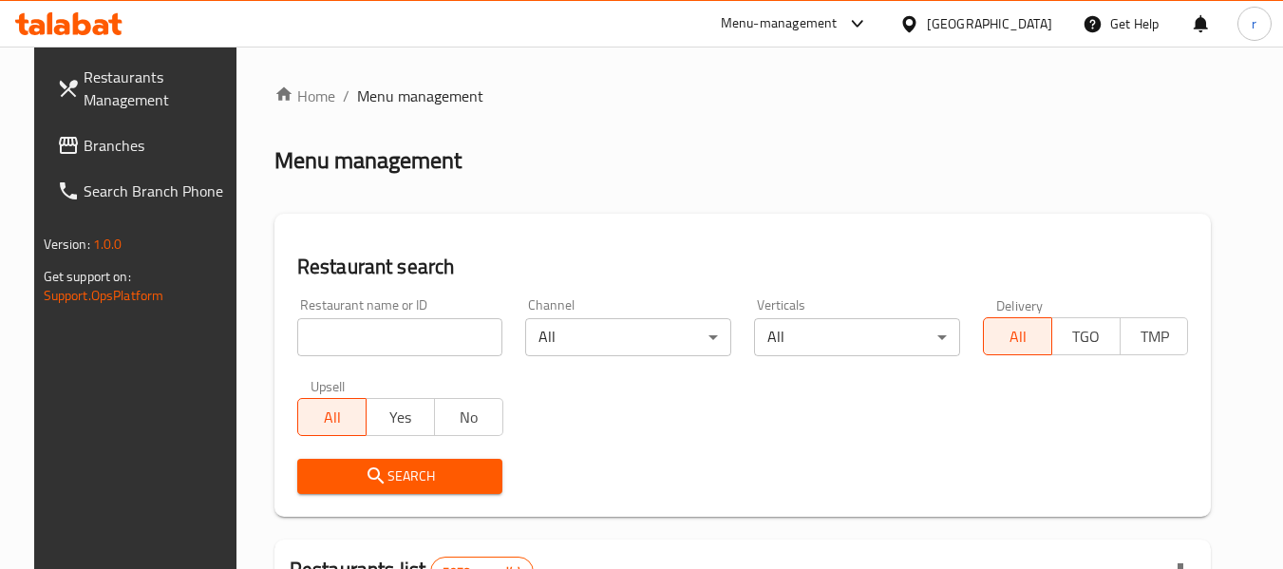
click at [330, 330] on input "search" at bounding box center [400, 337] width 206 height 38
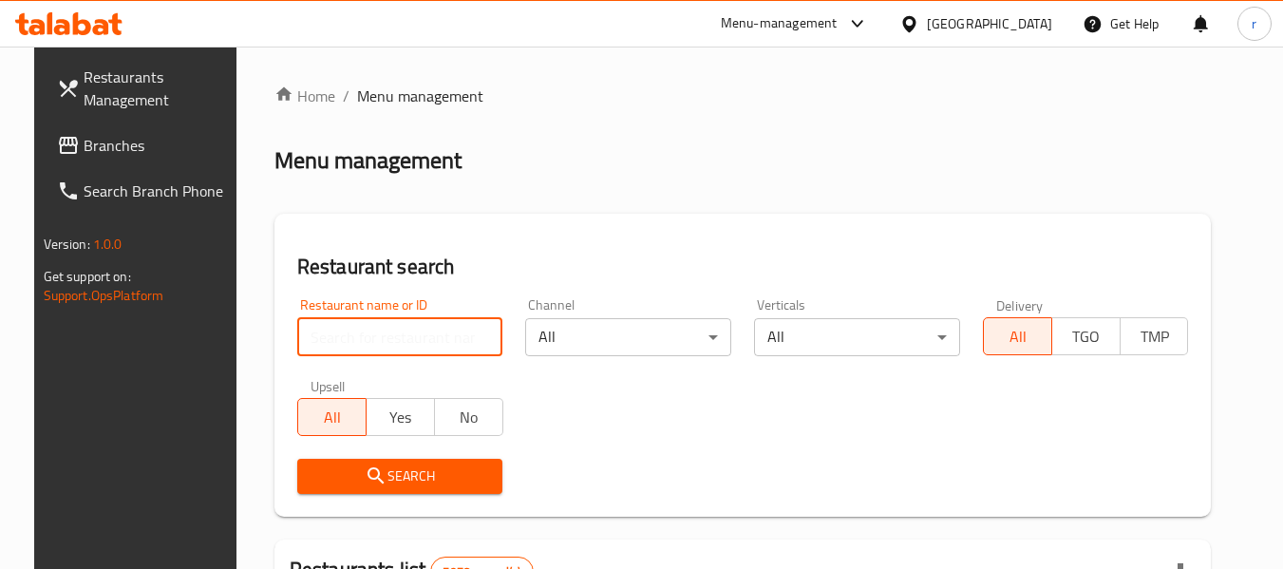
paste input "695700"
type input "695700"
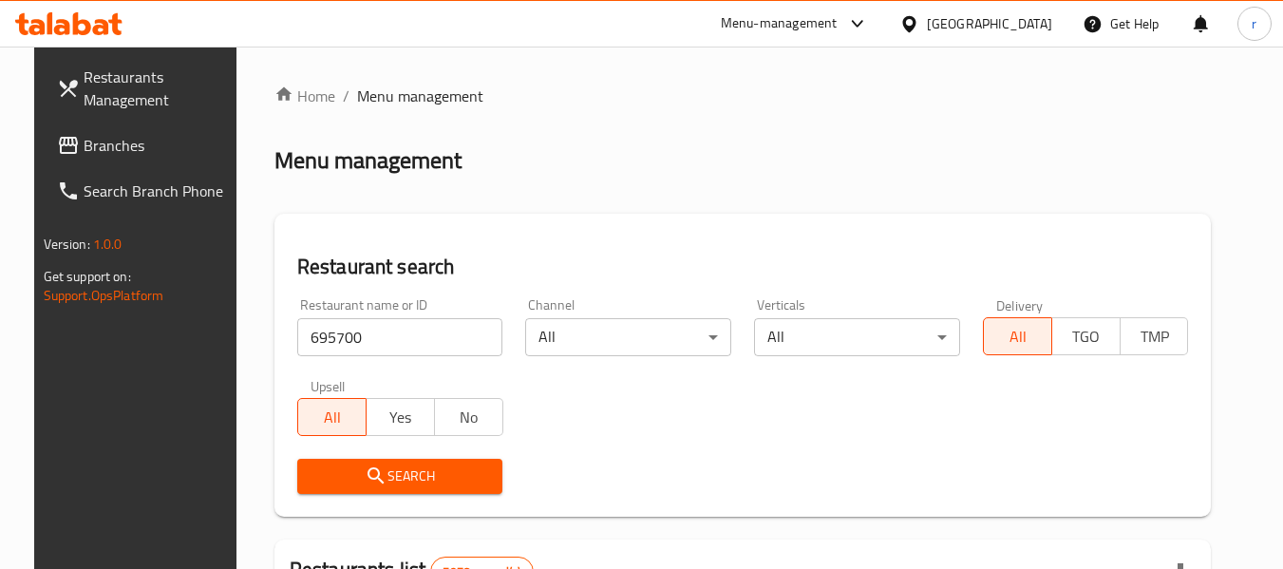
click at [373, 462] on button "Search" at bounding box center [400, 476] width 206 height 35
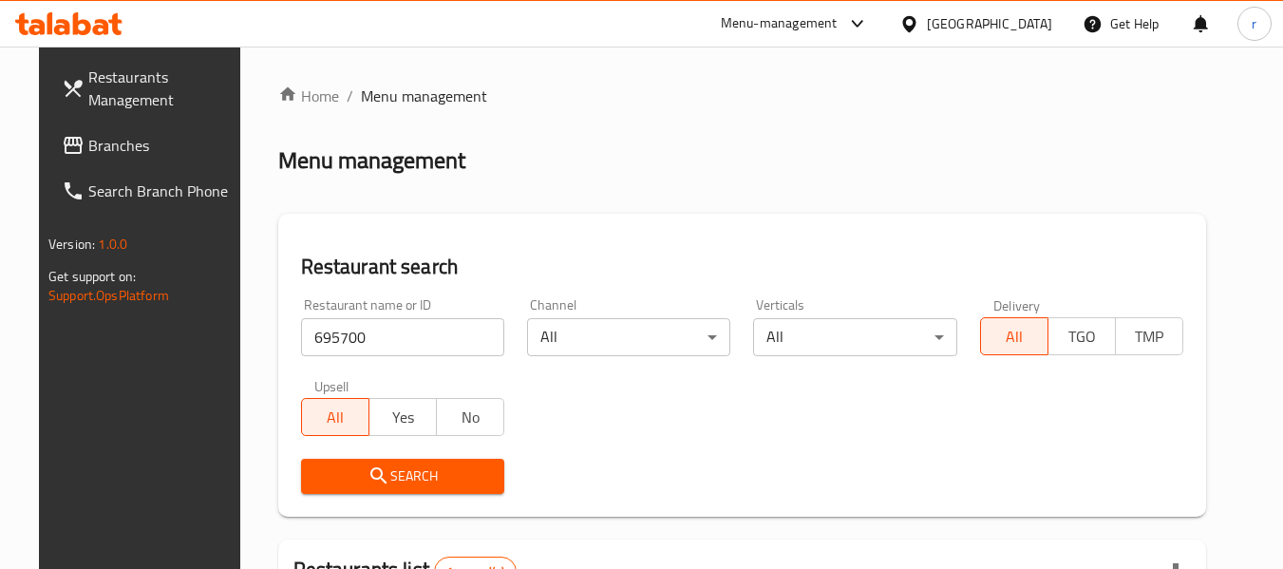
click at [88, 141] on span "Branches" at bounding box center [163, 145] width 150 height 23
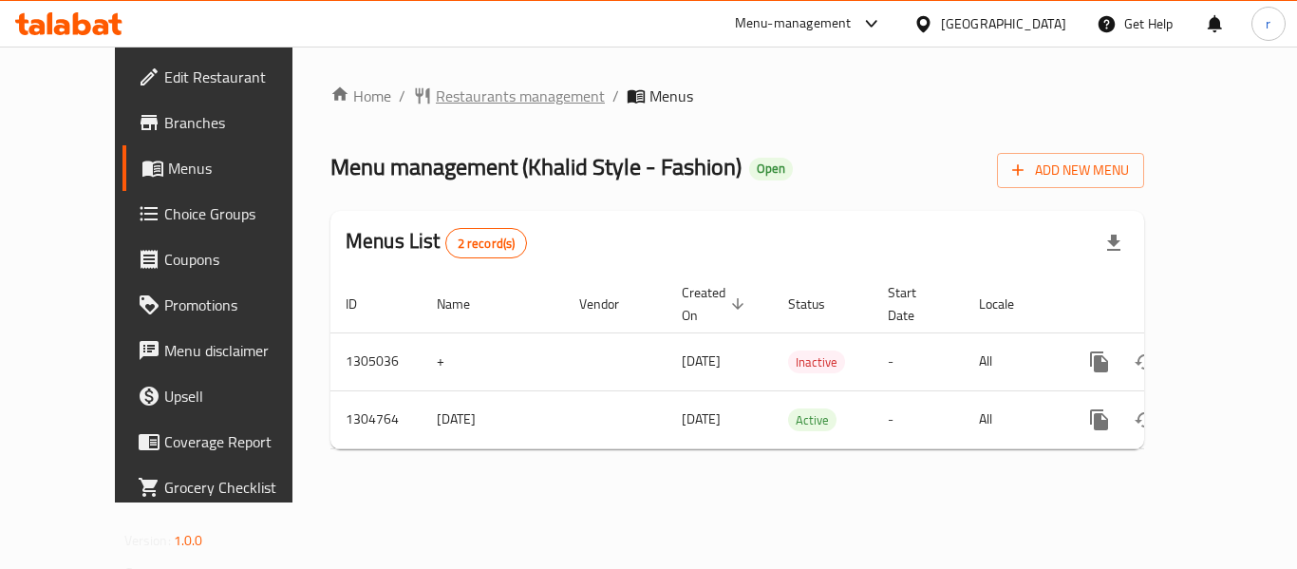
click at [436, 98] on span "Restaurants management" at bounding box center [520, 96] width 169 height 23
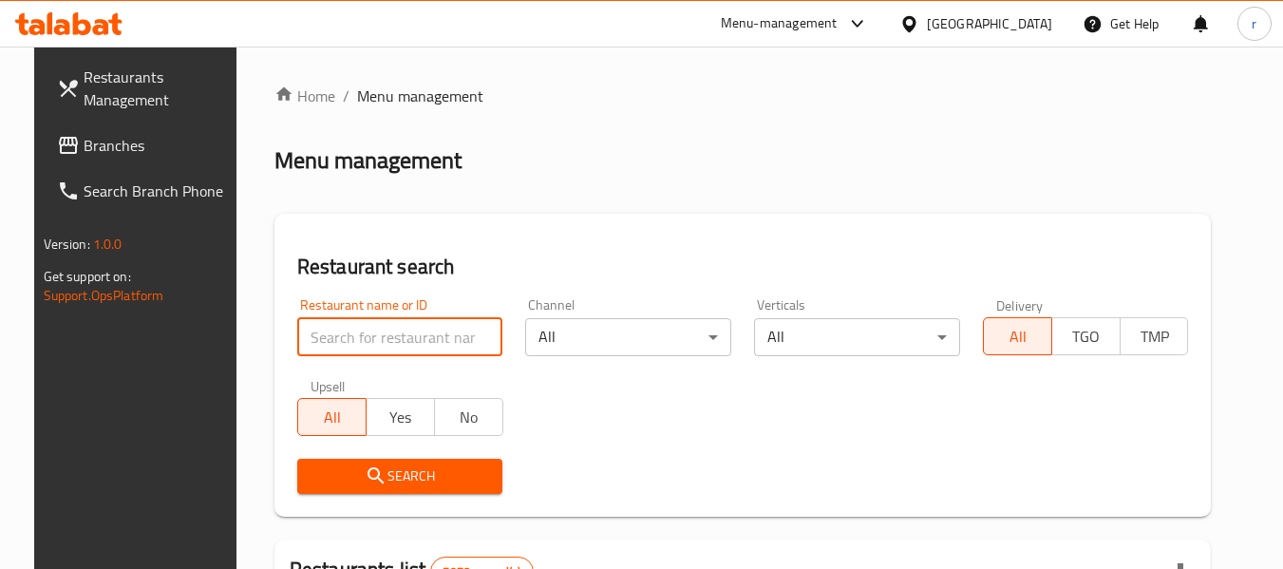
click at [326, 338] on input "search" at bounding box center [400, 337] width 206 height 38
paste input "703320"
type input "703320"
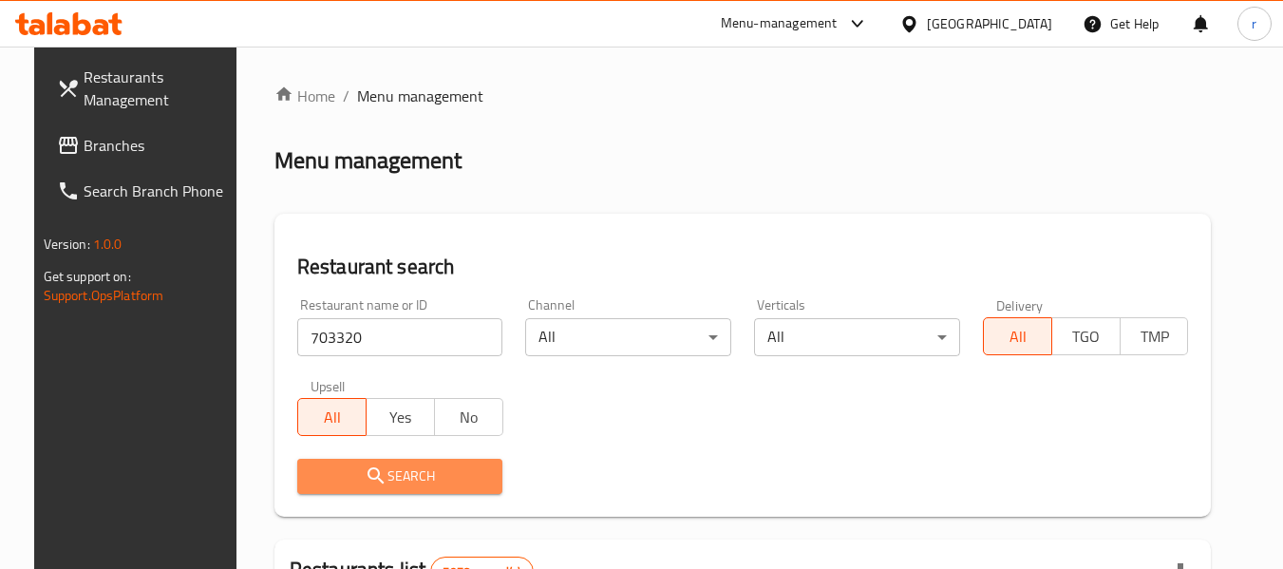
click at [410, 470] on span "Search" at bounding box center [400, 476] width 176 height 24
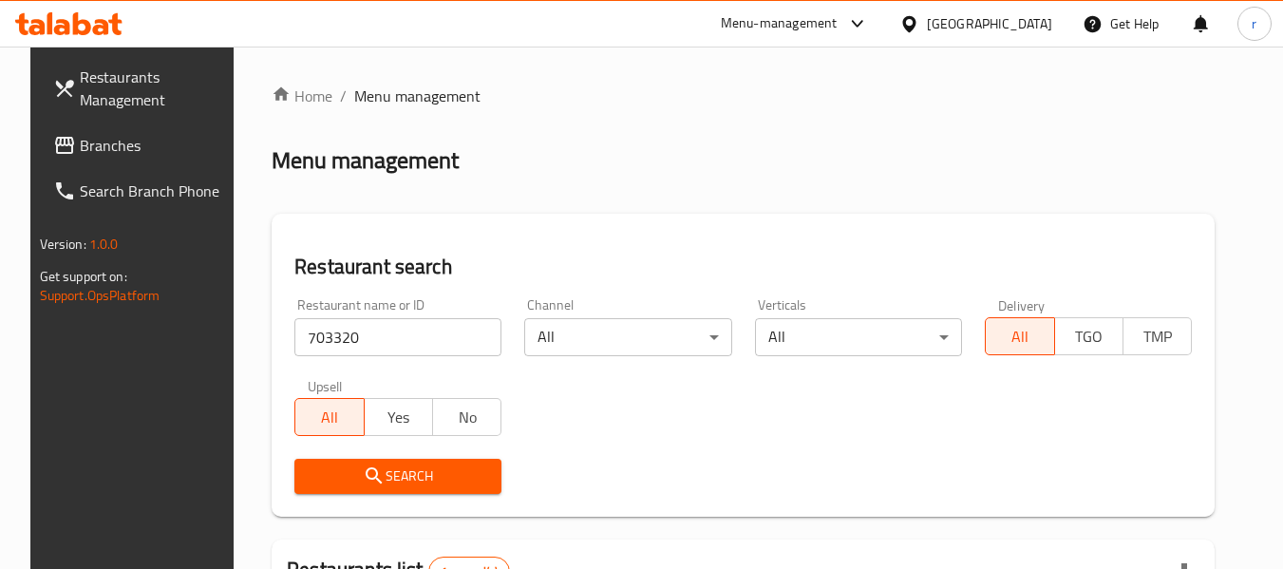
click at [381, 100] on span "Menu management" at bounding box center [417, 96] width 126 height 23
drag, startPoint x: 89, startPoint y: 143, endPoint x: 5, endPoint y: 155, distance: 85.3
click at [88, 144] on span "Branches" at bounding box center [155, 145] width 150 height 23
